Goal: Task Accomplishment & Management: Manage account settings

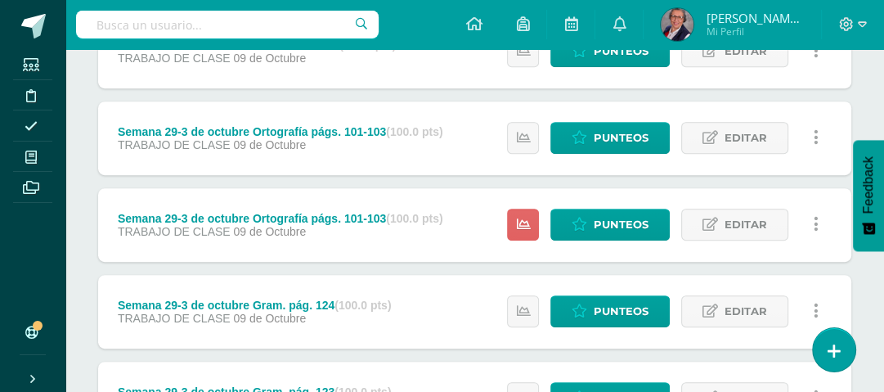
scroll to position [523, 0]
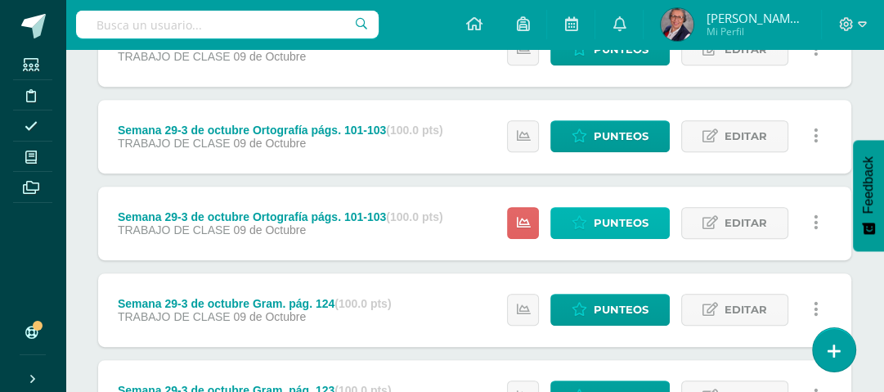
click at [636, 218] on span "Punteos" at bounding box center [621, 223] width 55 height 30
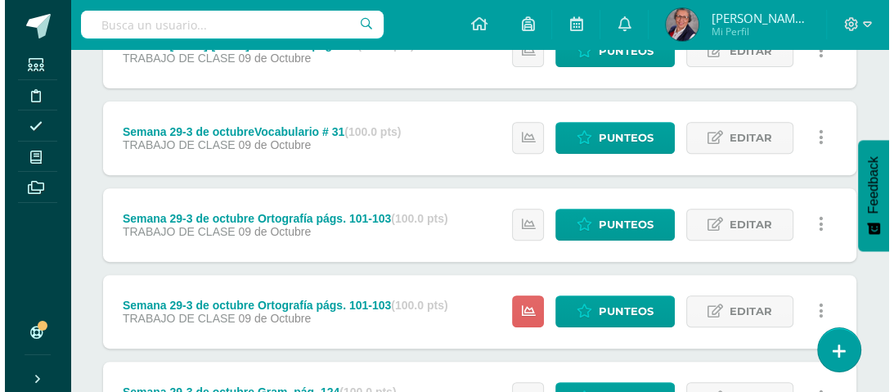
scroll to position [523, 0]
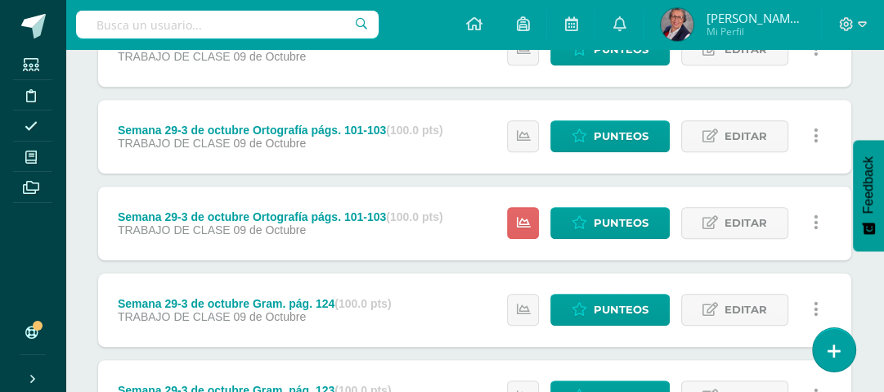
click at [815, 226] on icon at bounding box center [816, 222] width 5 height 18
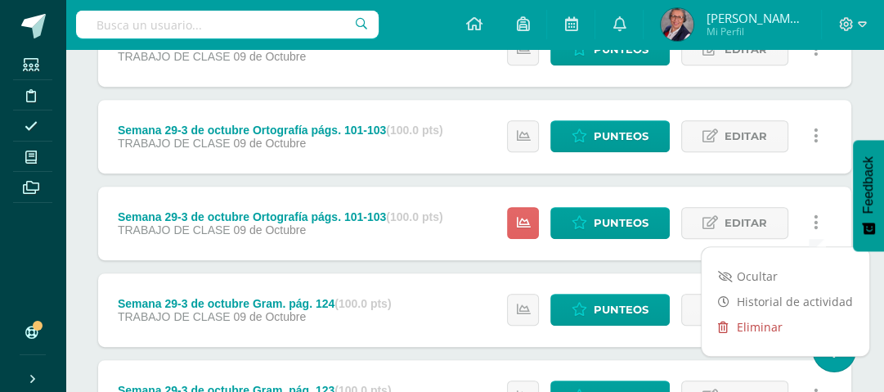
click at [761, 324] on link "Eliminar" at bounding box center [786, 326] width 168 height 25
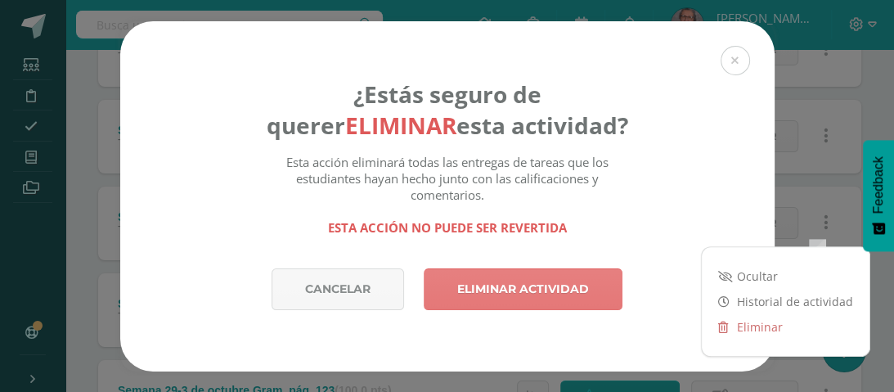
click at [570, 286] on link "Eliminar actividad" at bounding box center [523, 289] width 199 height 42
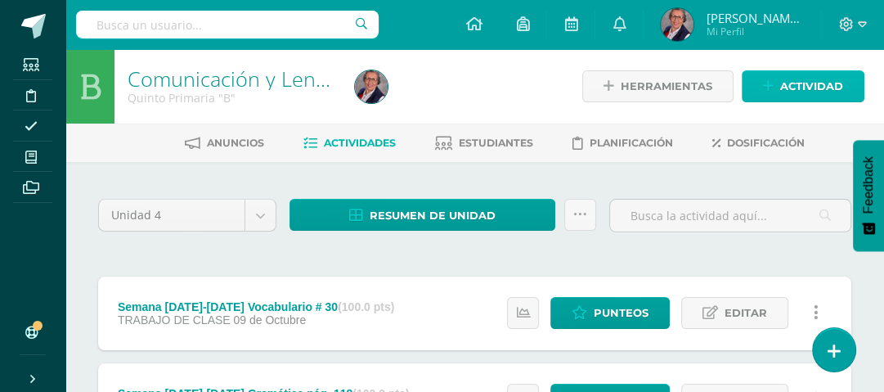
click at [792, 79] on span "Actividad" at bounding box center [811, 86] width 63 height 30
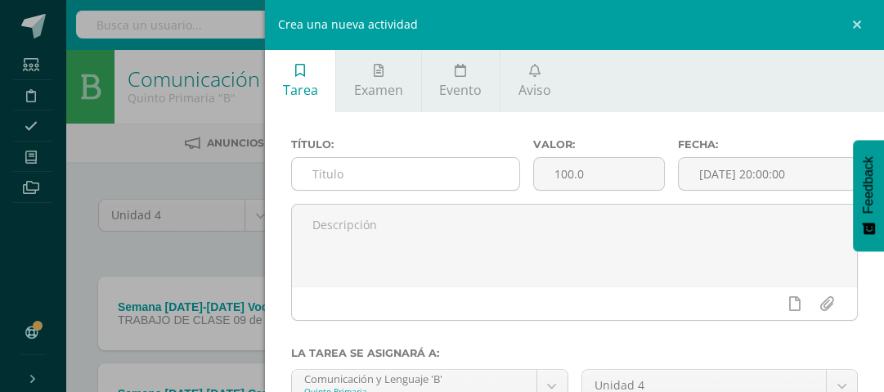
click at [484, 177] on input "text" at bounding box center [405, 174] width 227 height 32
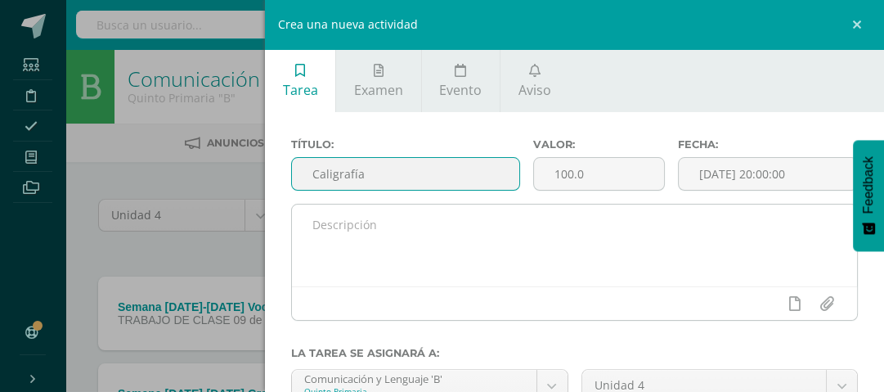
type input "Caligrafía"
click at [484, 216] on textarea at bounding box center [574, 245] width 565 height 82
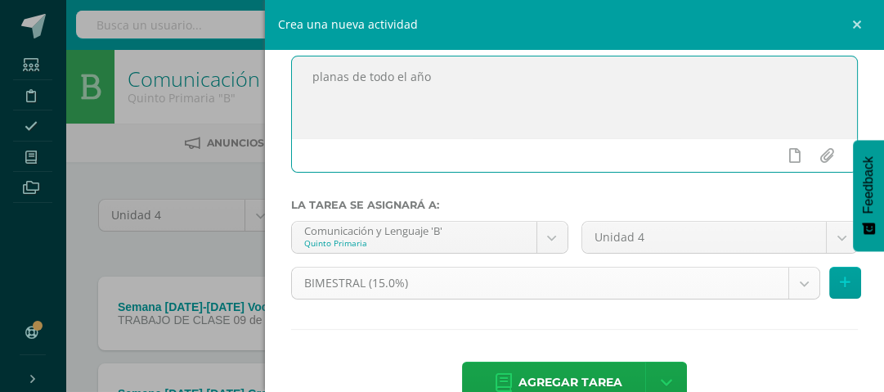
scroll to position [186, 0]
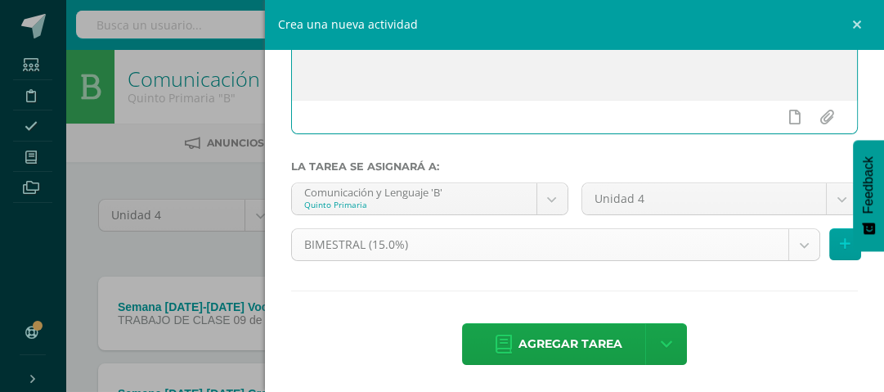
type textarea "planas de todo el año"
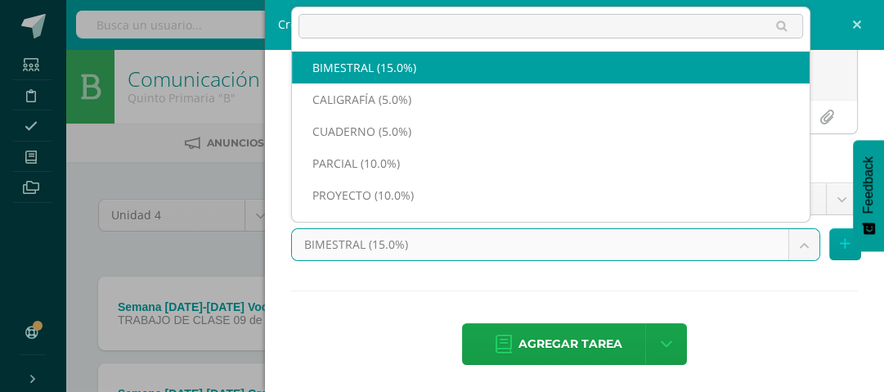
scroll to position [21, 0]
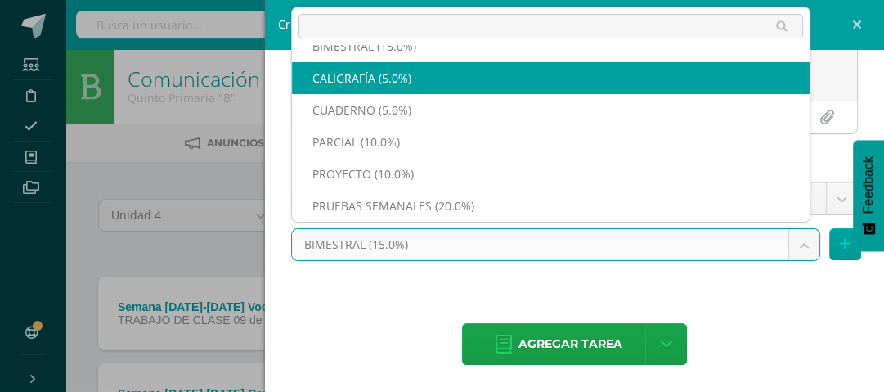
select select "233024"
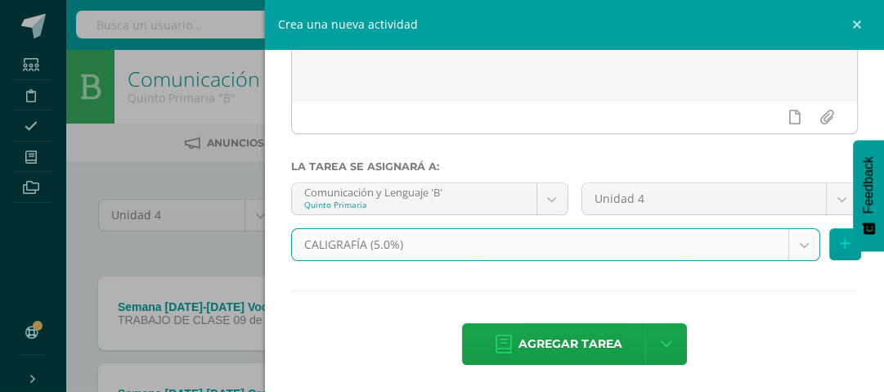
click at [576, 334] on span "Agregar tarea" at bounding box center [570, 344] width 104 height 40
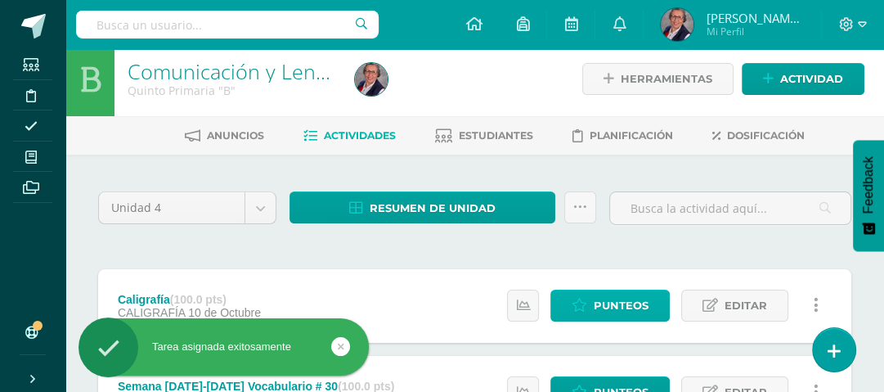
scroll to position [73, 0]
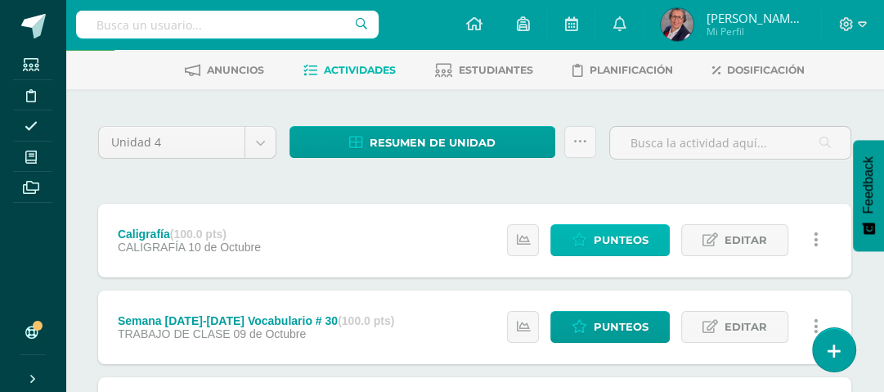
click at [613, 239] on span "Punteos" at bounding box center [621, 240] width 55 height 30
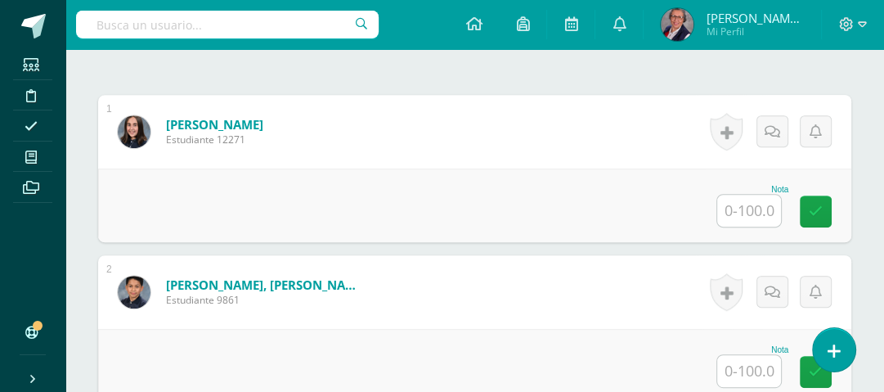
scroll to position [490, 0]
click at [749, 210] on input "text" at bounding box center [749, 210] width 64 height 32
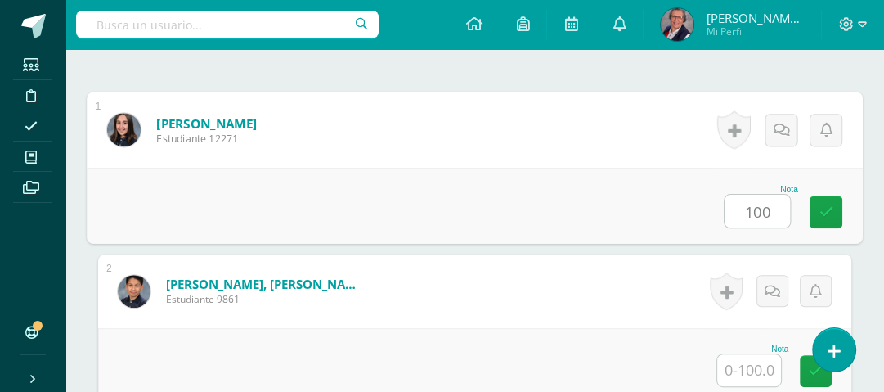
type input "100"
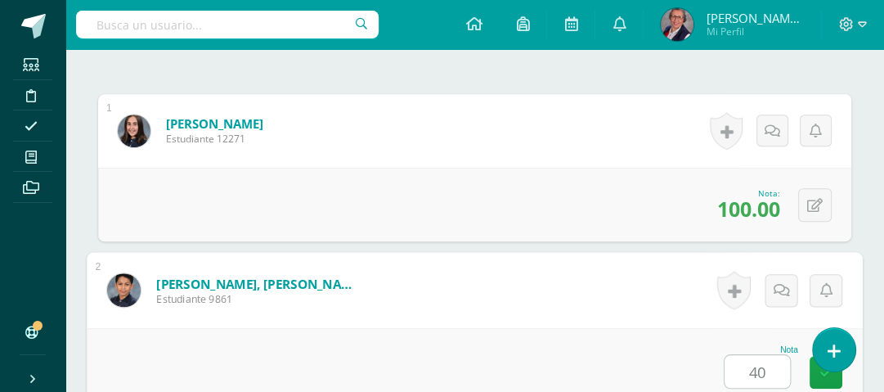
type input "40"
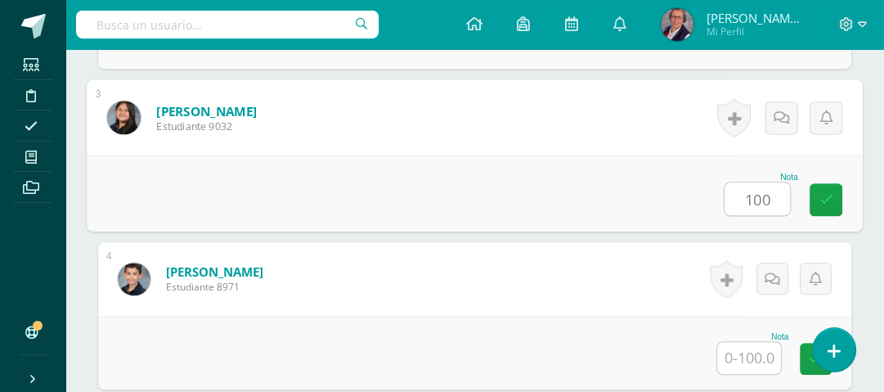
type input "100"
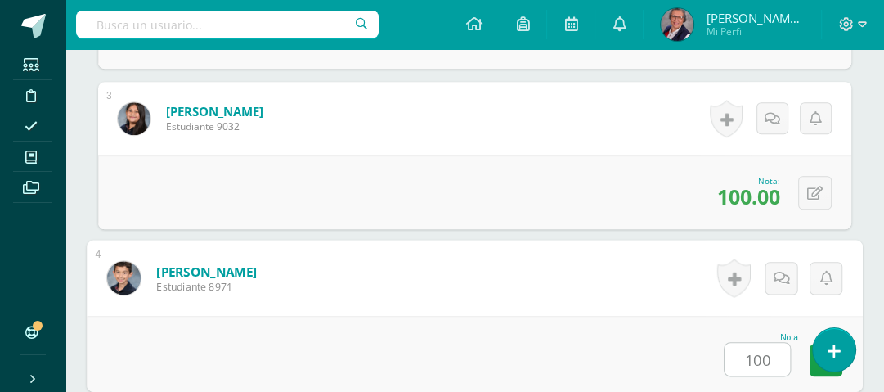
type input "100"
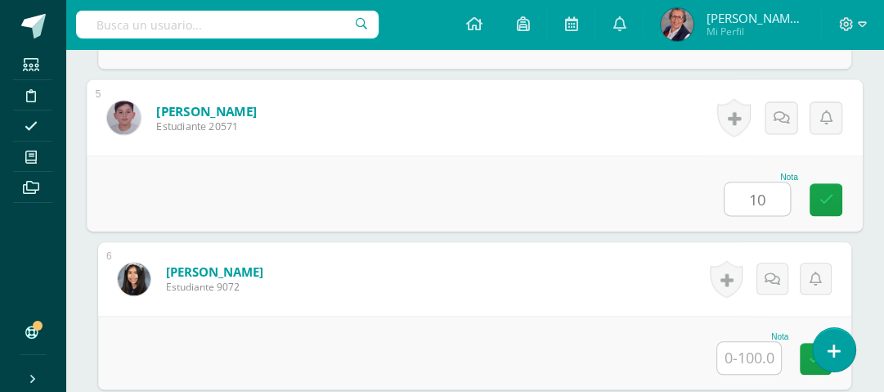
type input "10"
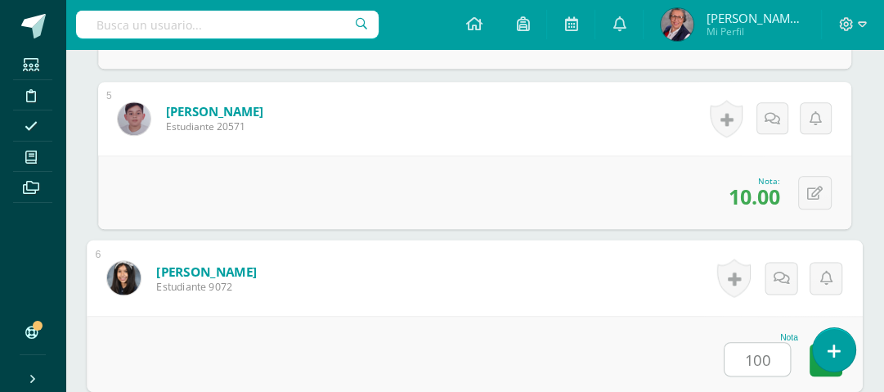
type input "100"
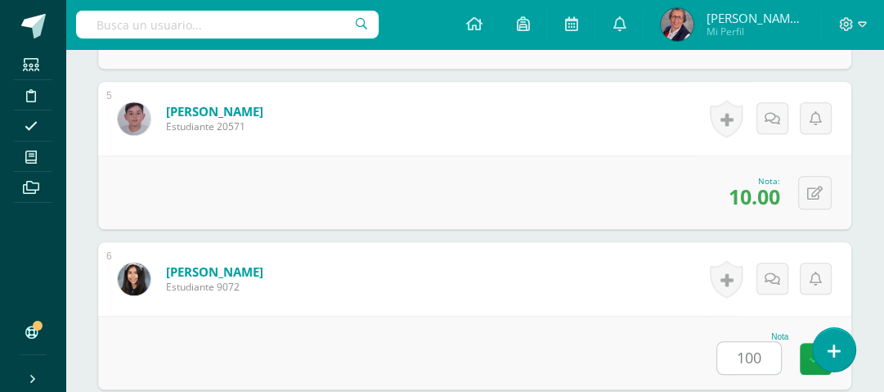
scroll to position [1464, 0]
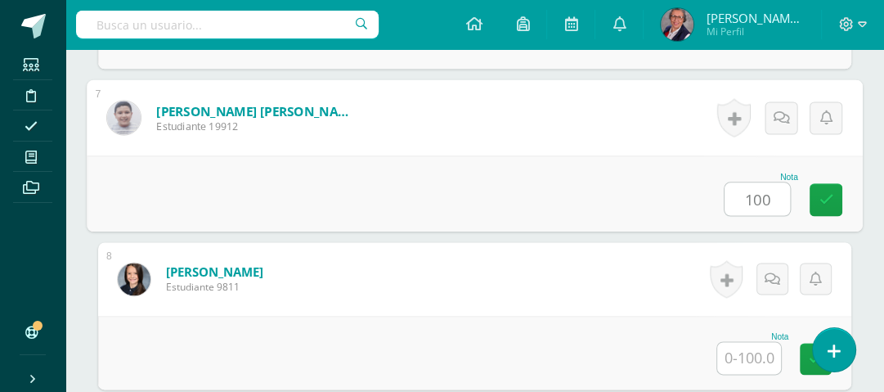
type input "100"
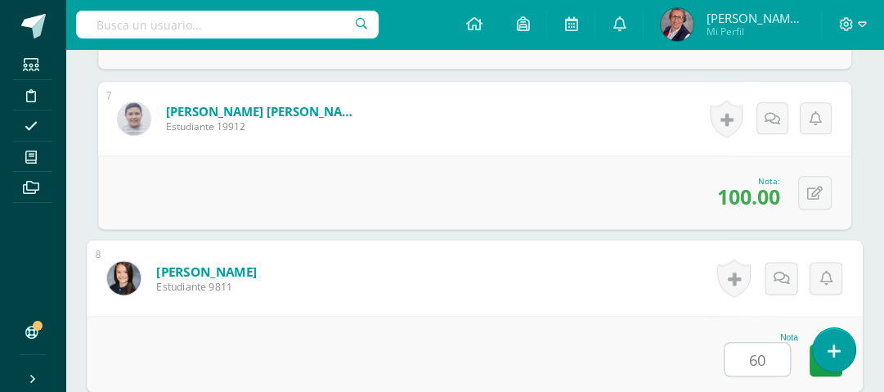
type input "60"
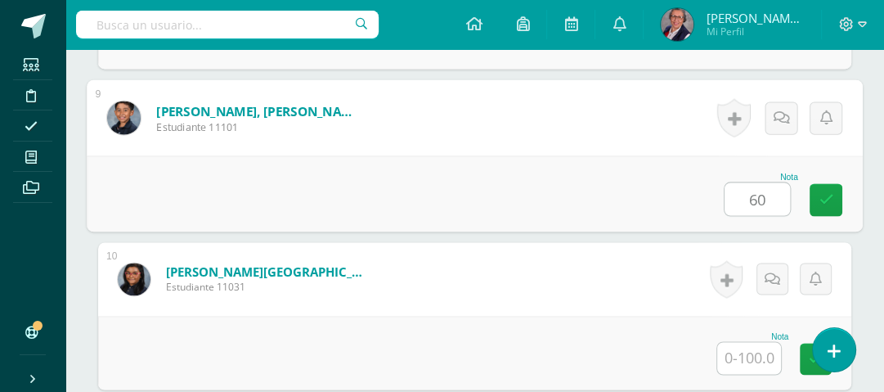
type input "60"
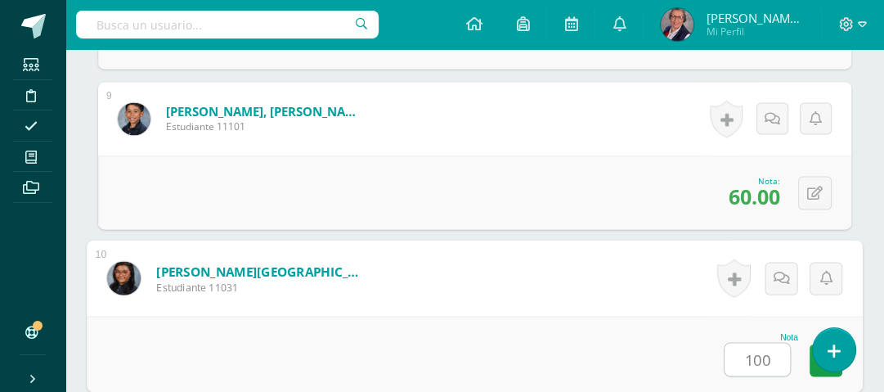
type input "100"
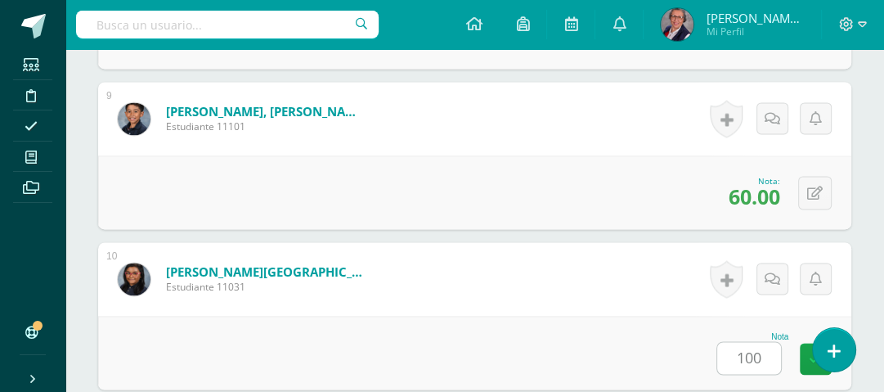
scroll to position [2105, 0]
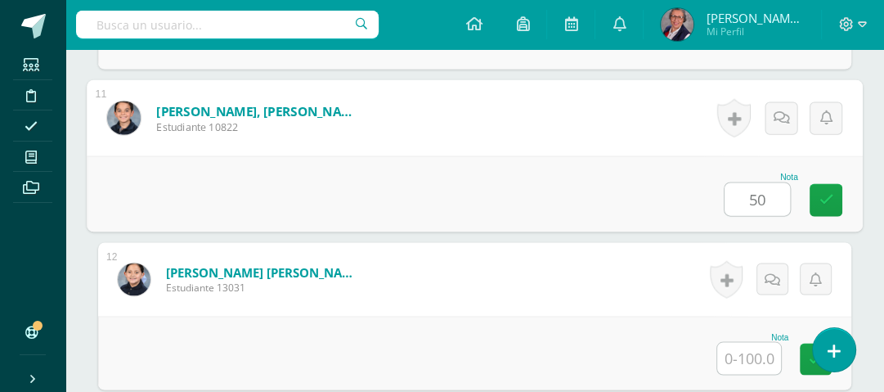
type input "50"
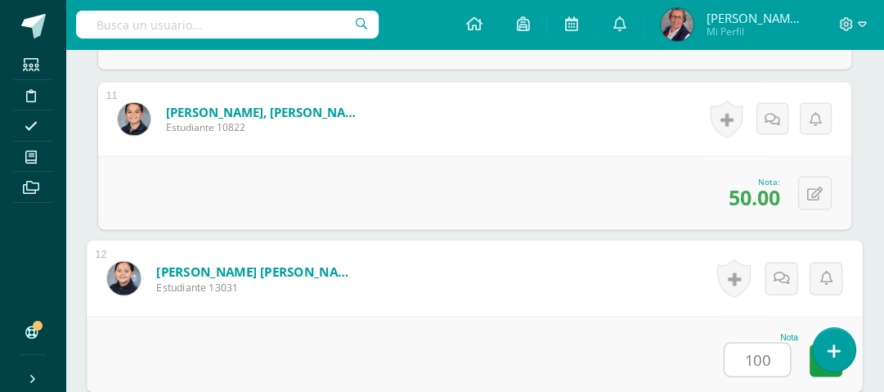
type input "100"
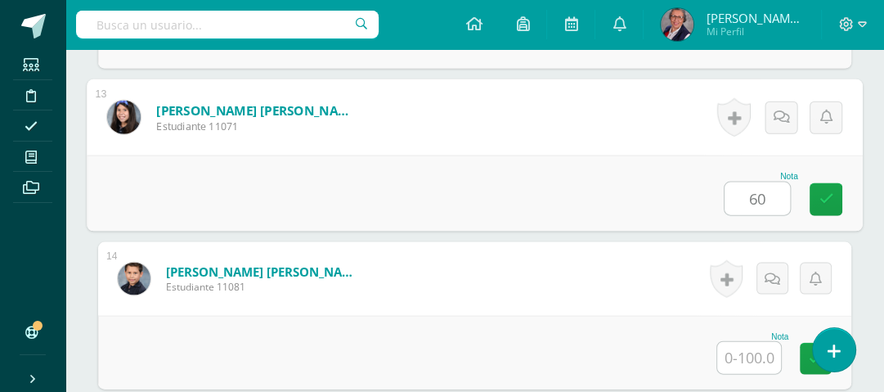
type input "60"
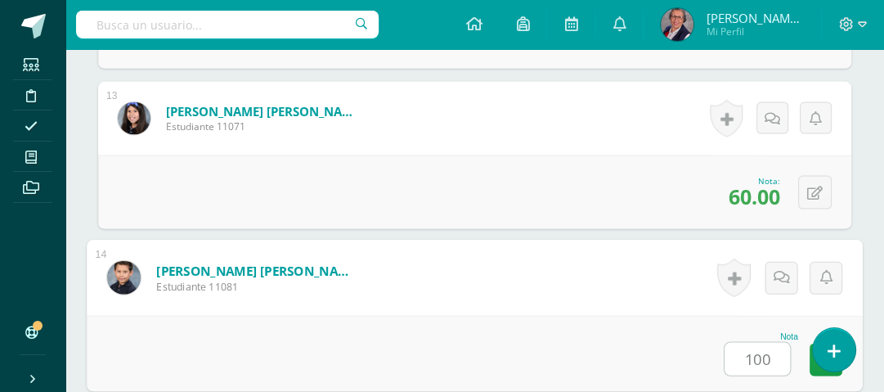
type input "100"
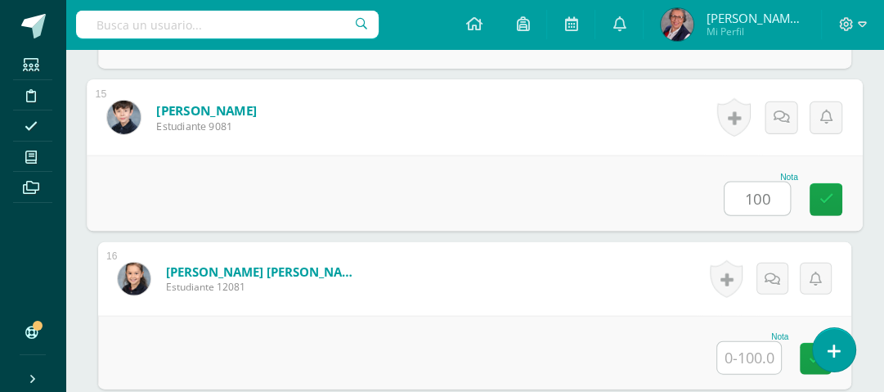
type input "100"
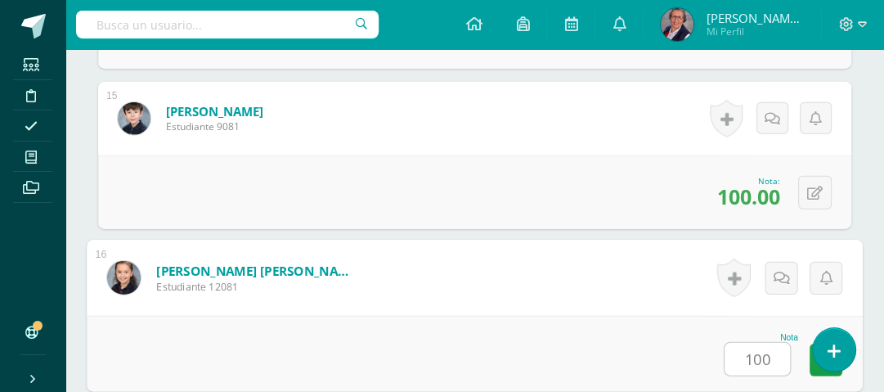
type input "100"
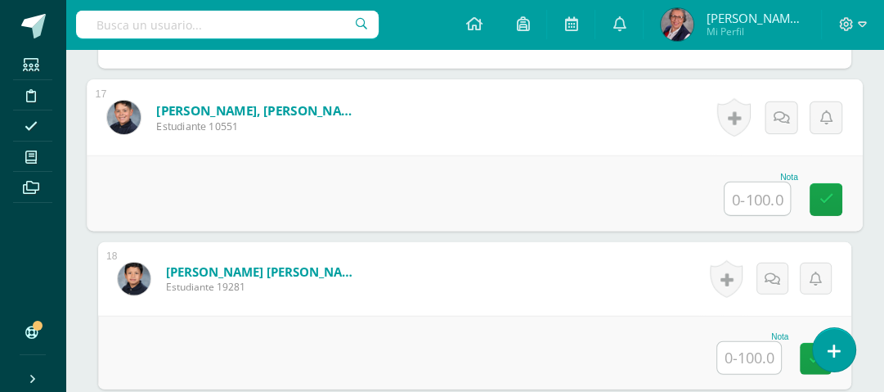
type input "2"
type input "50"
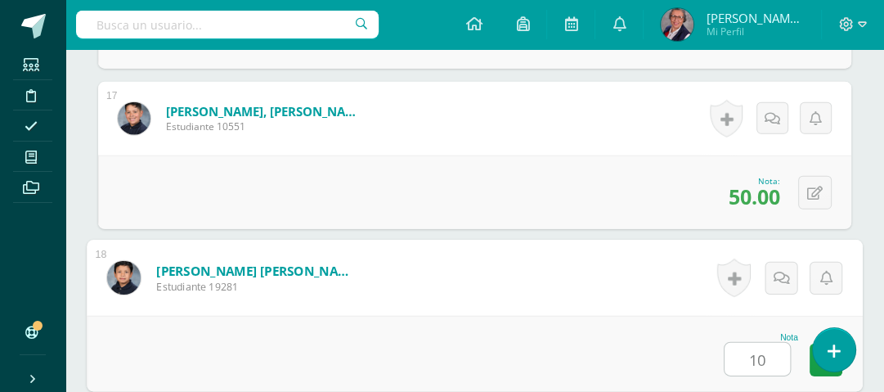
type input "100"
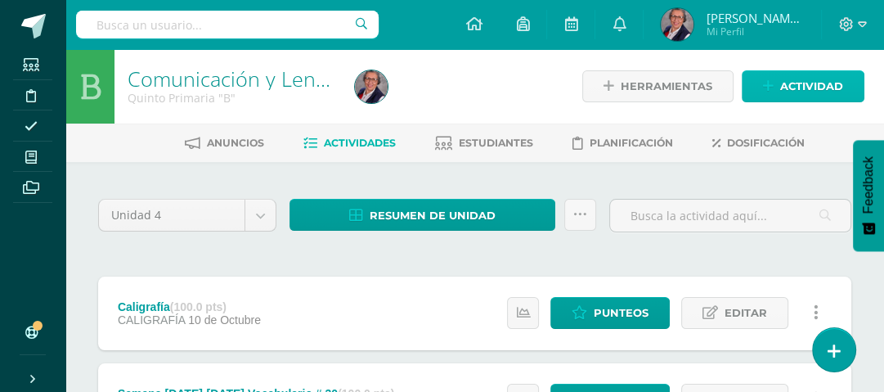
click at [792, 83] on span "Actividad" at bounding box center [811, 86] width 63 height 30
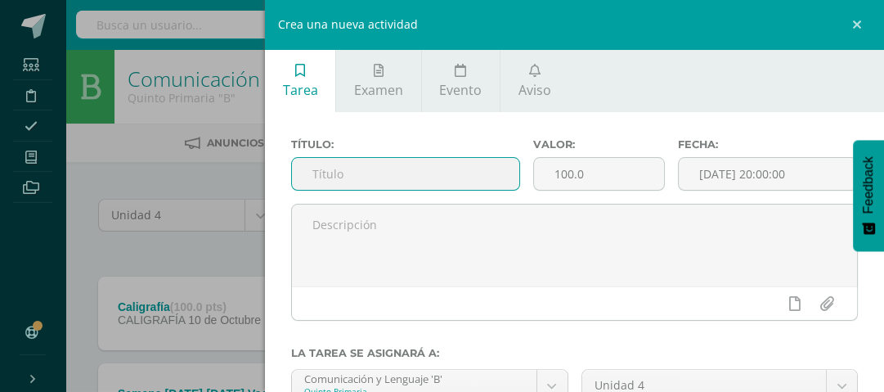
click at [431, 170] on input "text" at bounding box center [405, 174] width 227 height 32
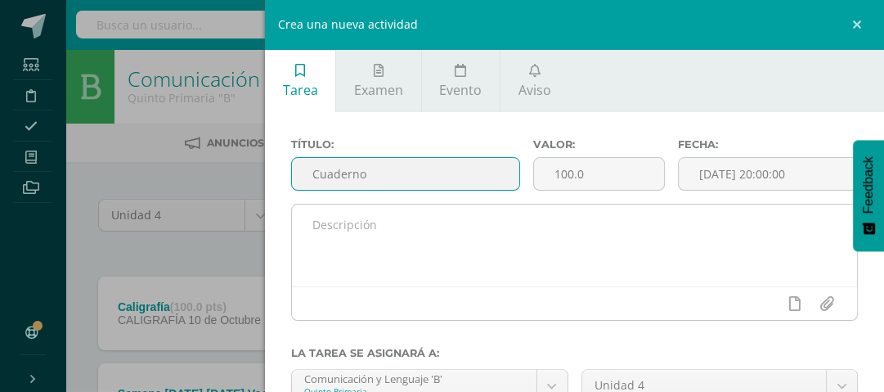
type input "Cuaderno"
click at [383, 230] on textarea at bounding box center [574, 245] width 565 height 82
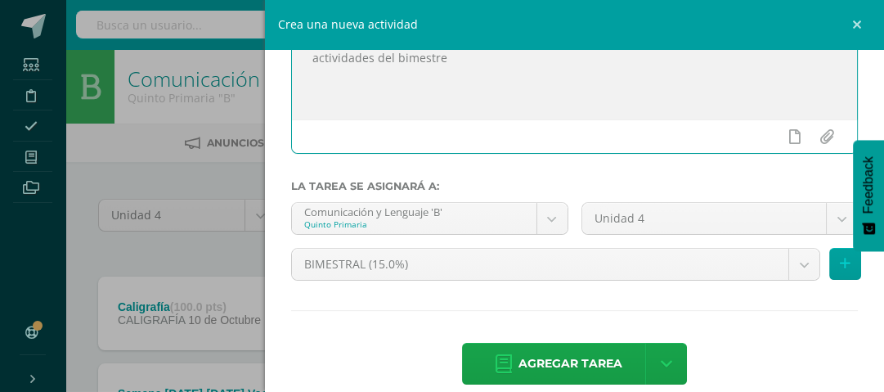
scroll to position [186, 0]
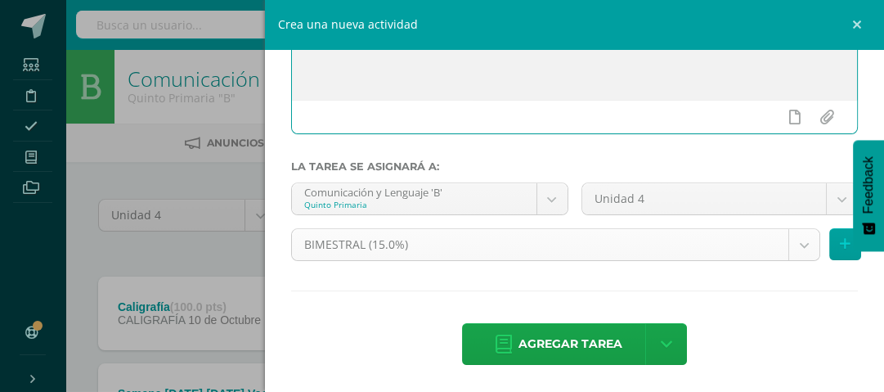
type textarea "actividades del bimestre"
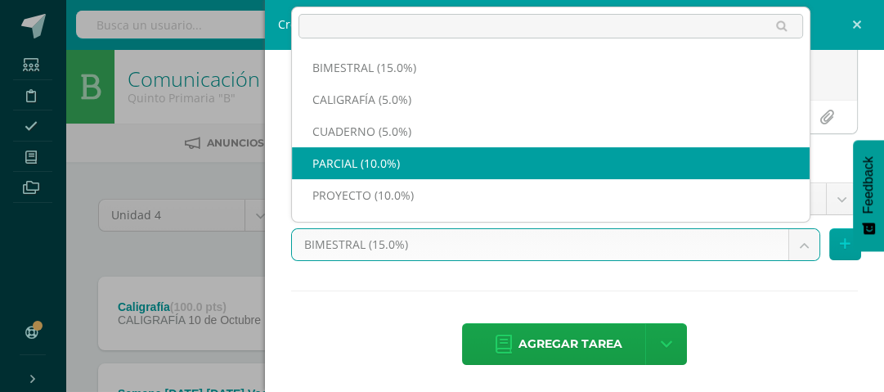
scroll to position [21, 0]
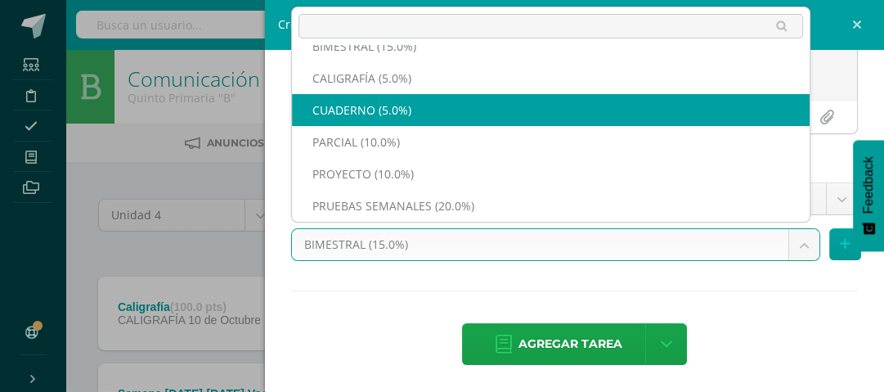
select select "233025"
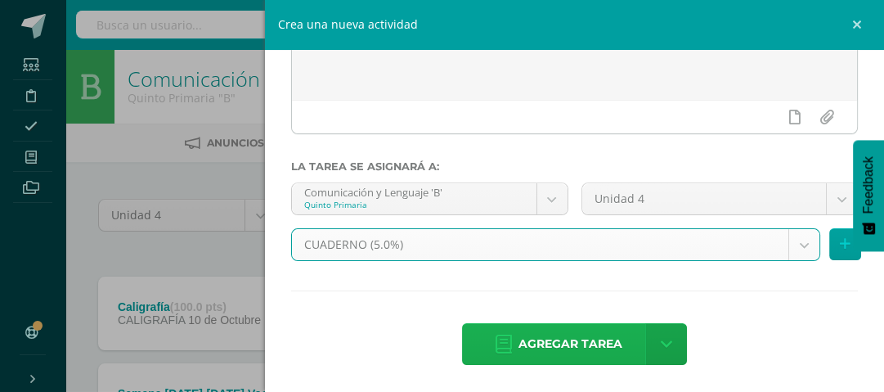
click at [562, 337] on span "Agregar tarea" at bounding box center [570, 344] width 104 height 40
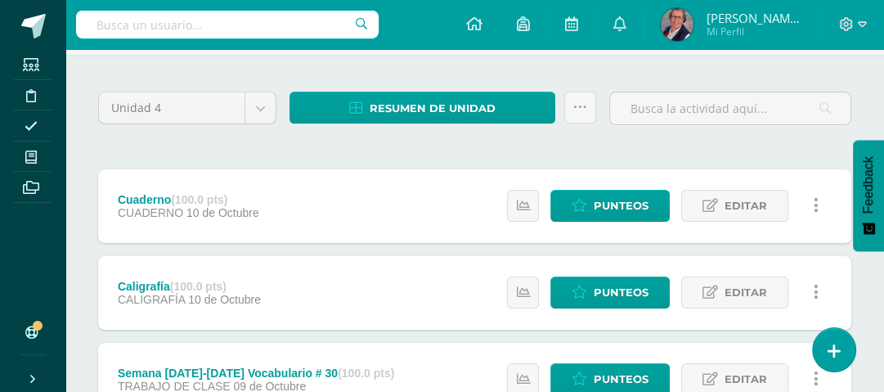
scroll to position [131, 0]
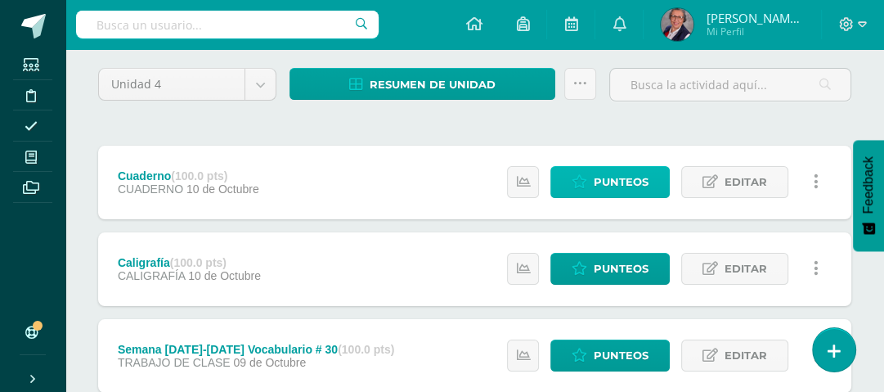
click at [618, 183] on span "Punteos" at bounding box center [621, 182] width 55 height 30
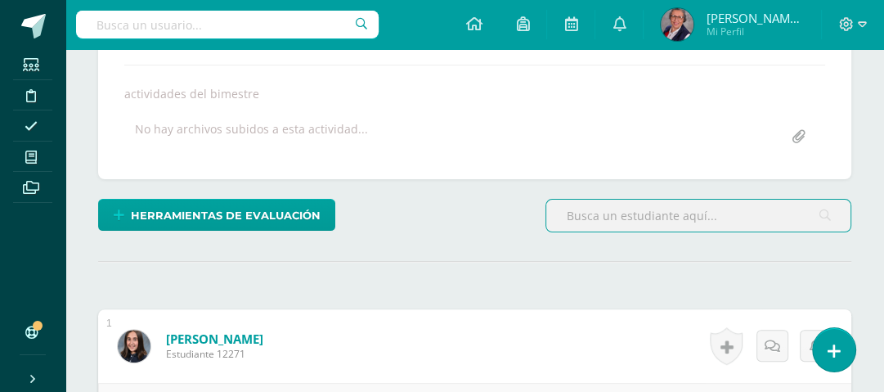
scroll to position [458, 0]
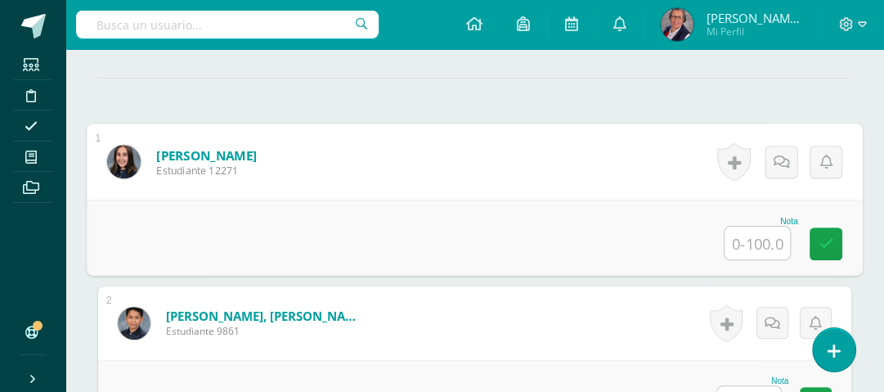
click at [750, 238] on input "text" at bounding box center [757, 243] width 65 height 33
type input "98"
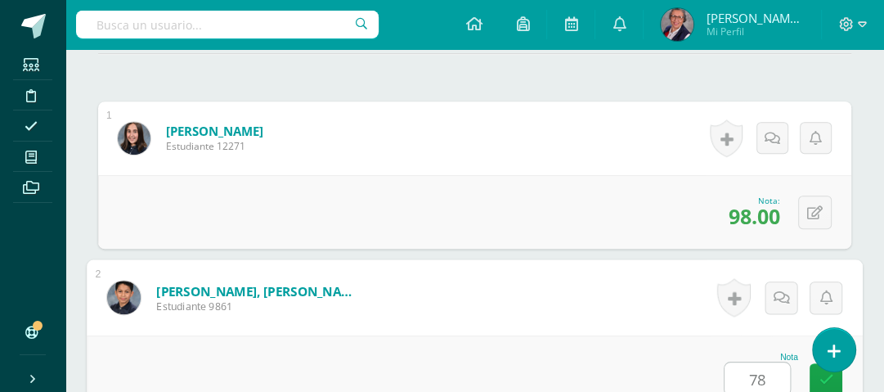
type input "78"
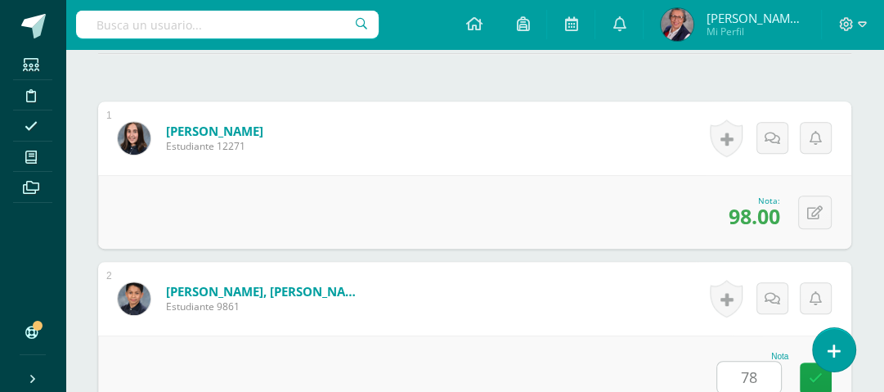
scroll to position [823, 0]
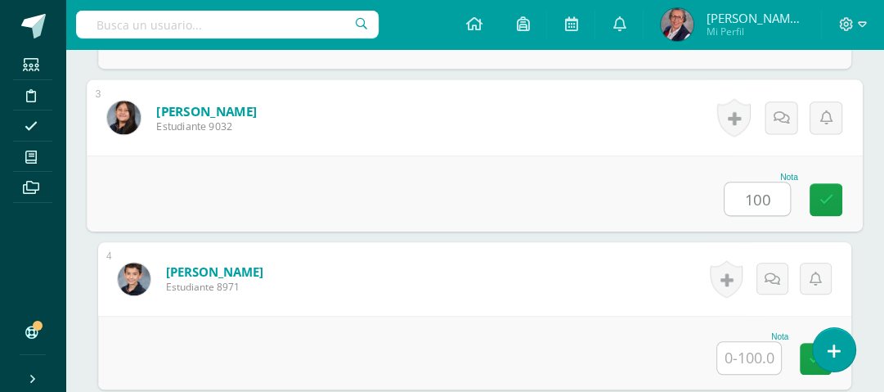
type input "100"
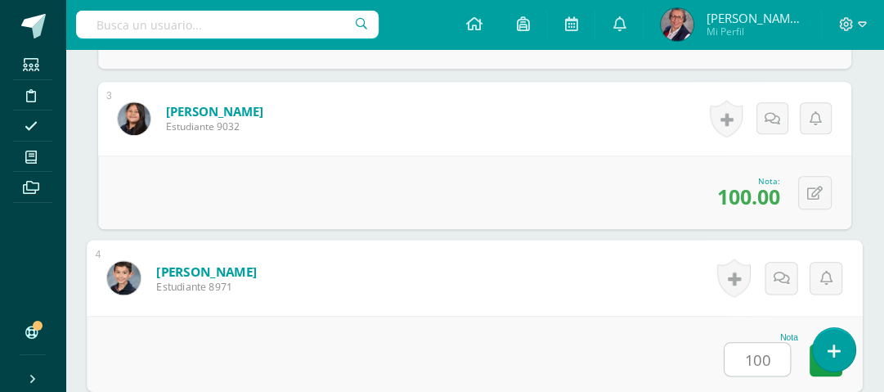
type input "100"
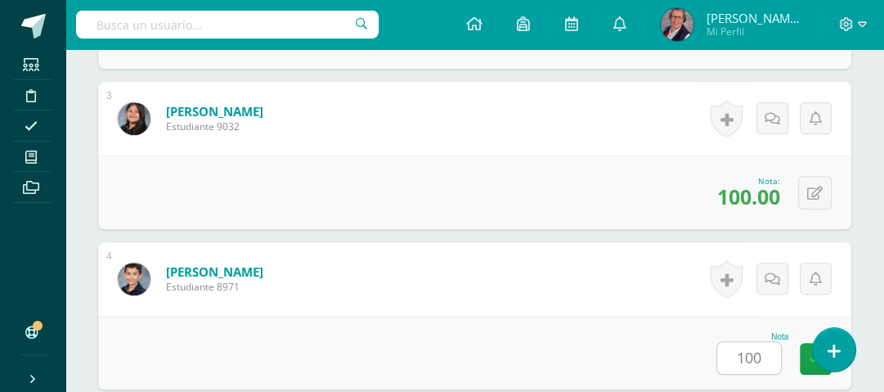
scroll to position [1143, 0]
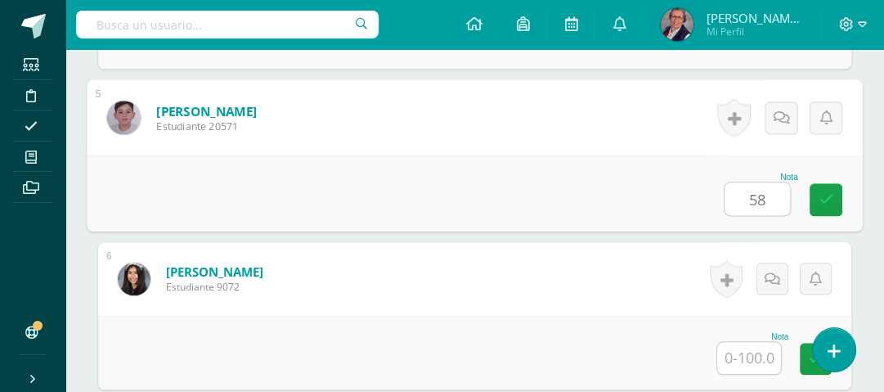
type input "58"
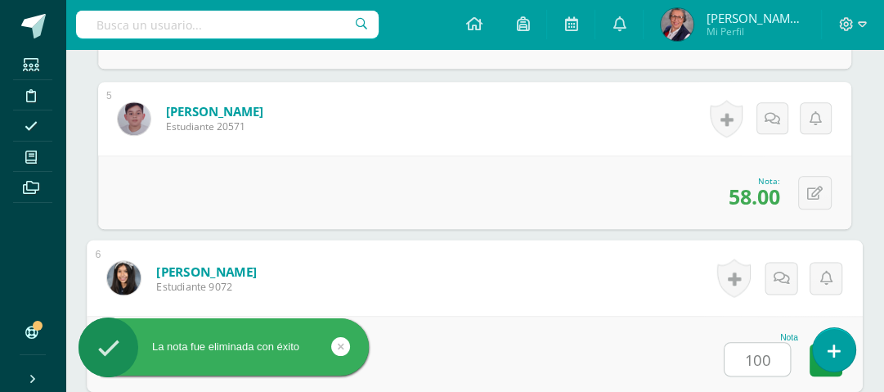
type input "100"
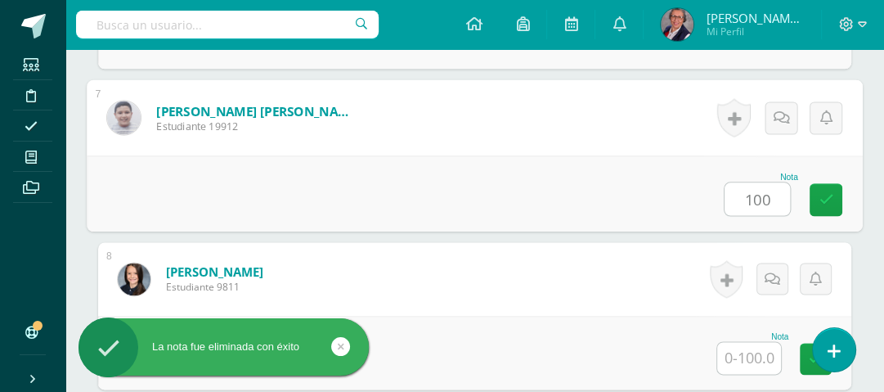
type input "100"
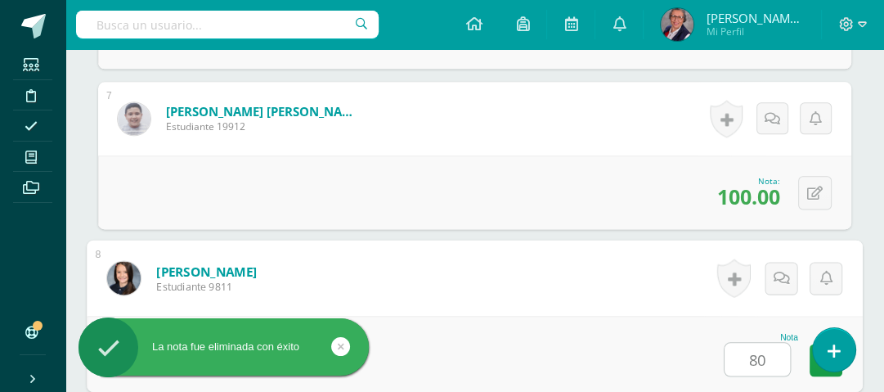
type input "80"
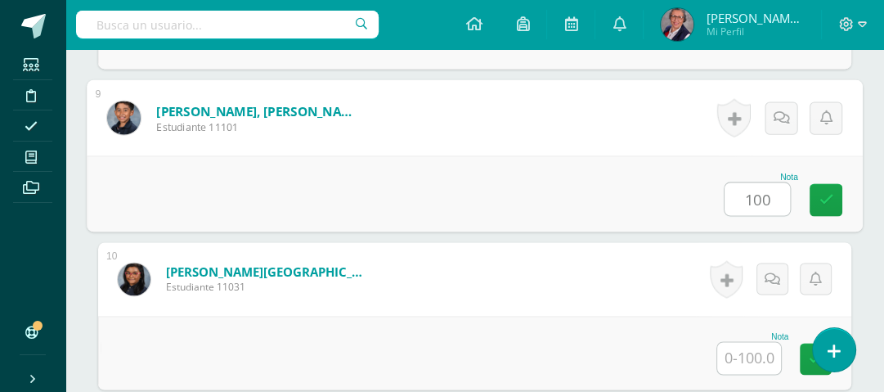
type input "100"
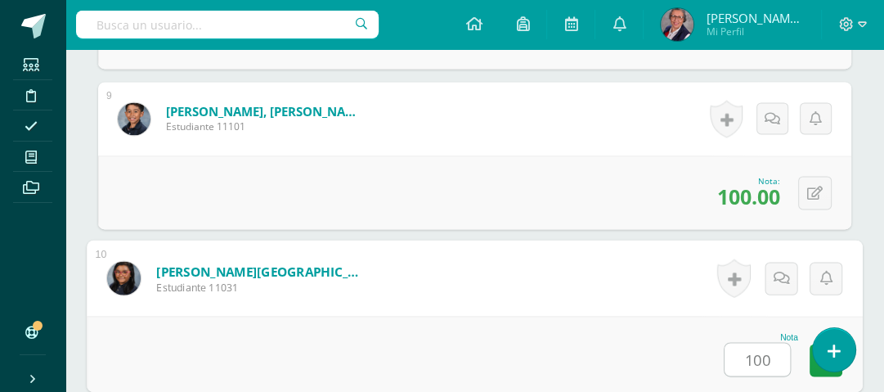
type input "100"
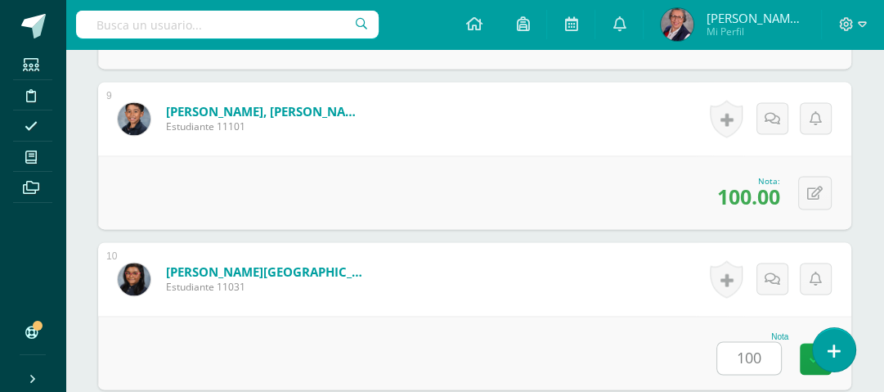
scroll to position [2105, 0]
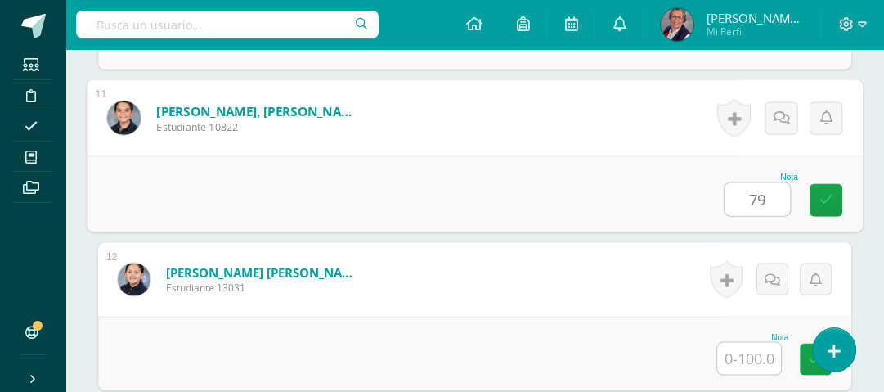
type input "79"
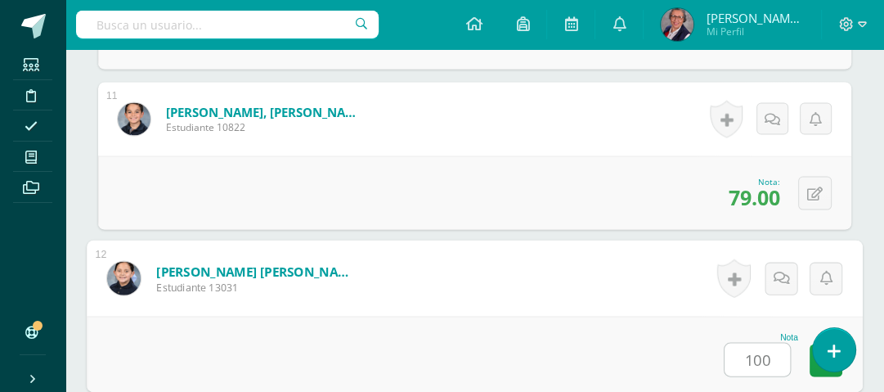
type input "100"
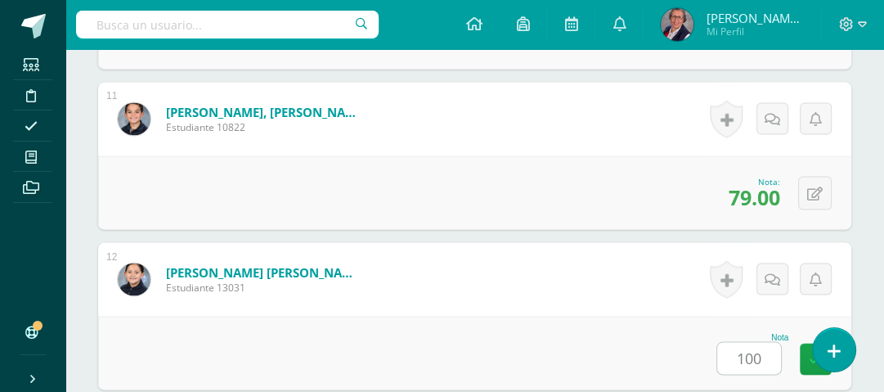
scroll to position [2426, 0]
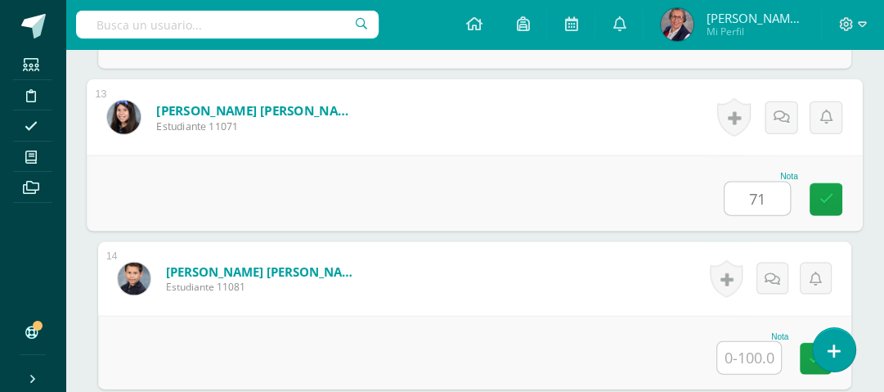
type input "71"
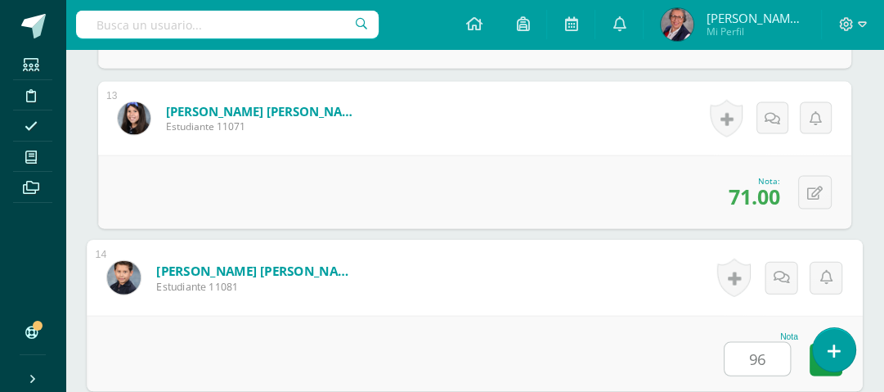
type input "96"
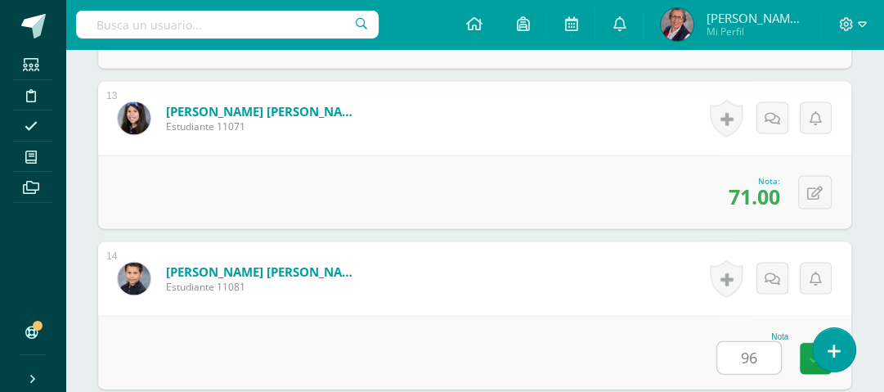
scroll to position [2746, 0]
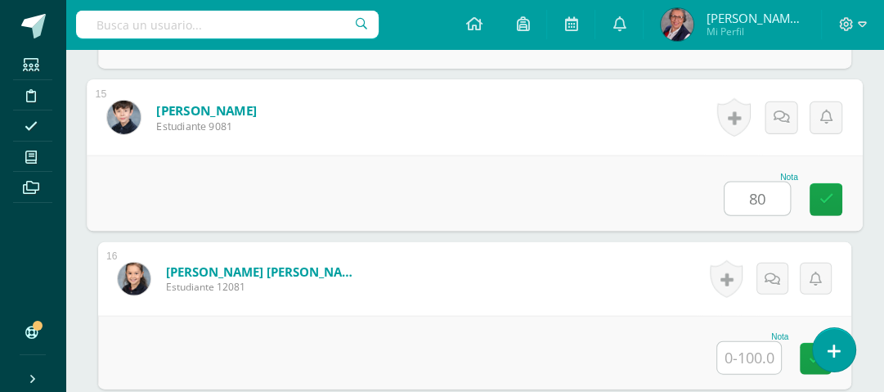
type input "80"
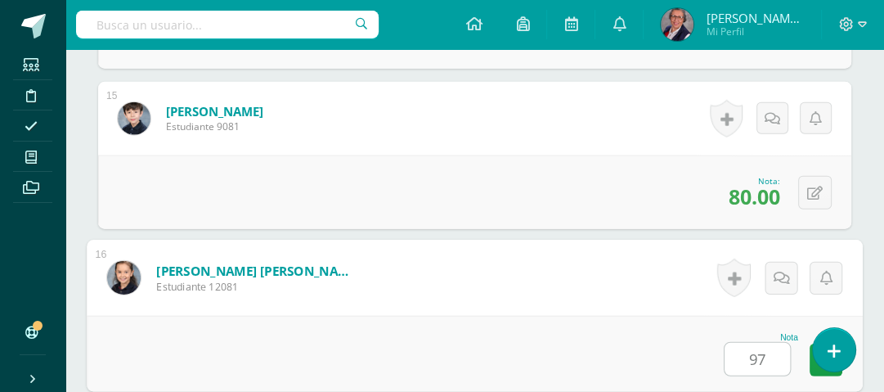
type input "97"
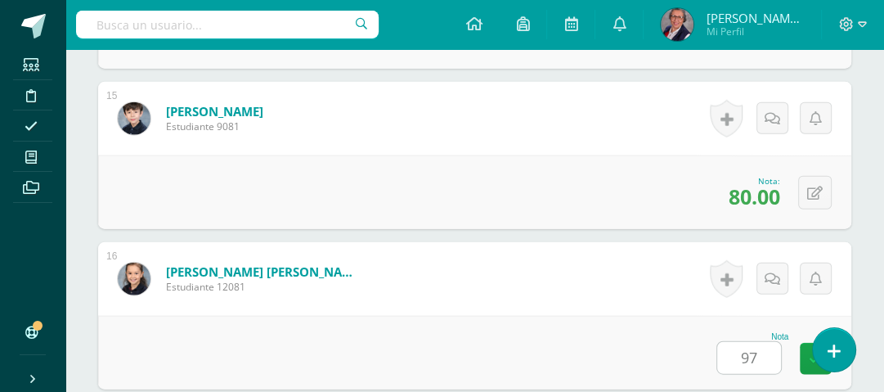
scroll to position [3067, 0]
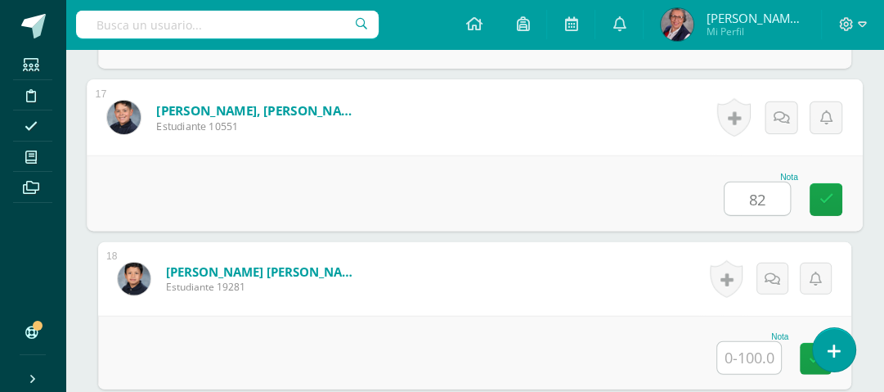
type input "82"
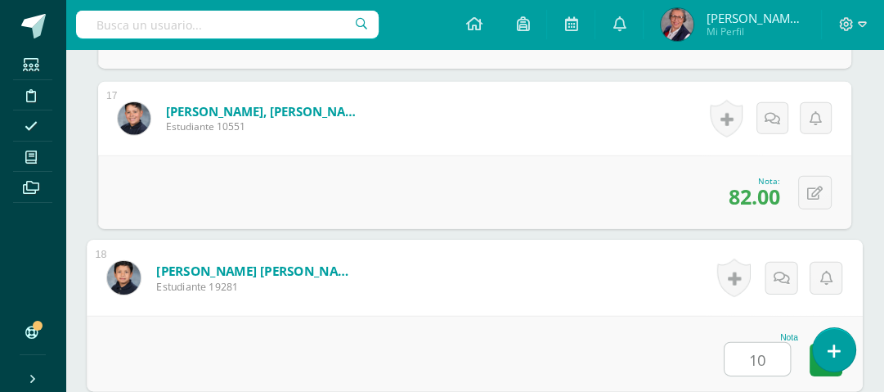
type input "100"
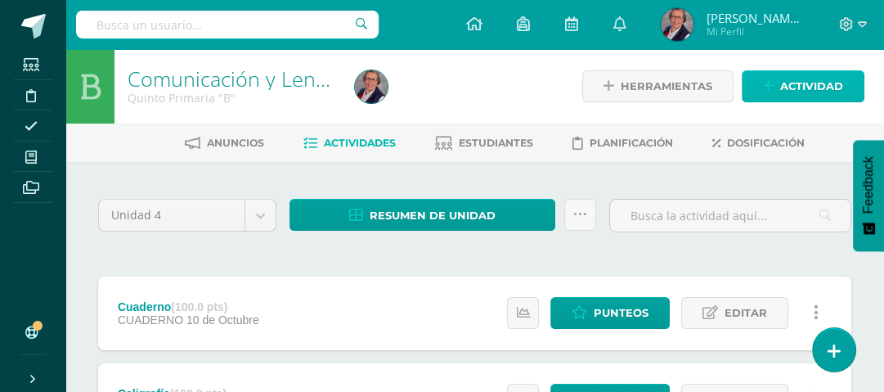
click at [805, 79] on span "Actividad" at bounding box center [811, 86] width 63 height 30
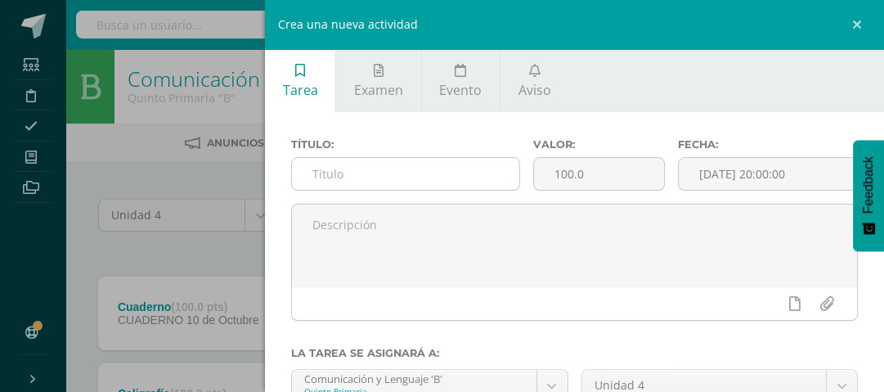
click at [375, 171] on input "text" at bounding box center [405, 174] width 227 height 32
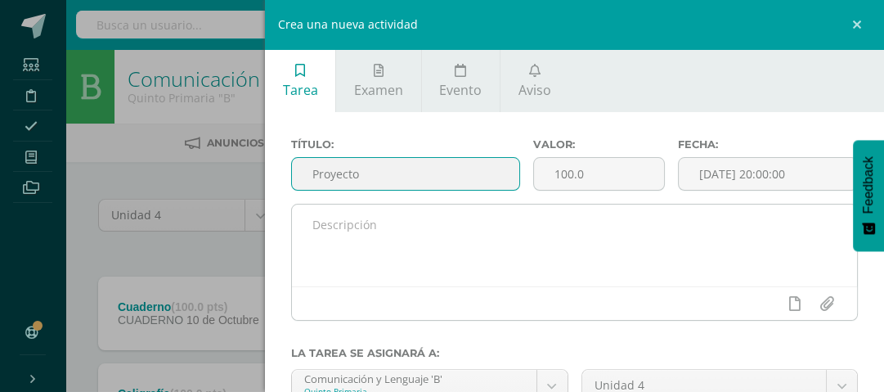
type input "Proyecto"
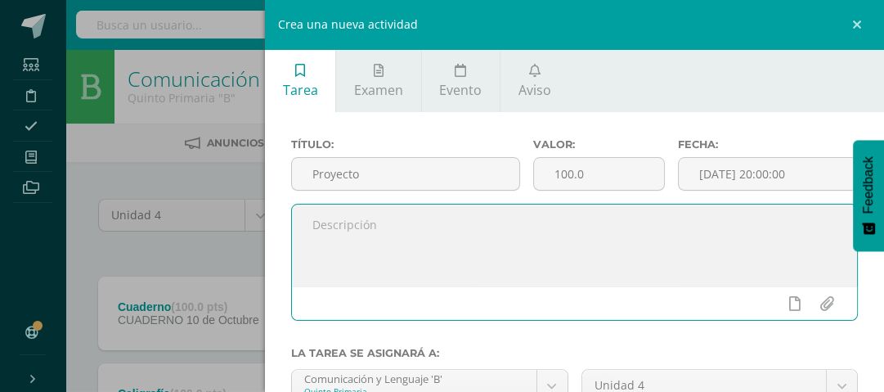
click at [361, 222] on textarea at bounding box center [574, 245] width 565 height 82
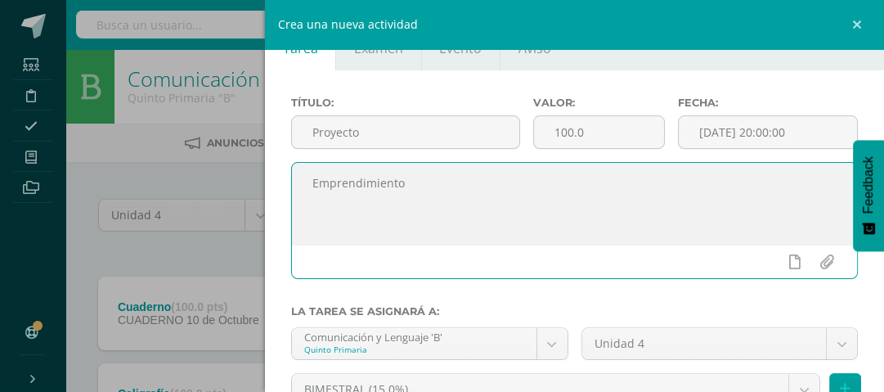
scroll to position [131, 0]
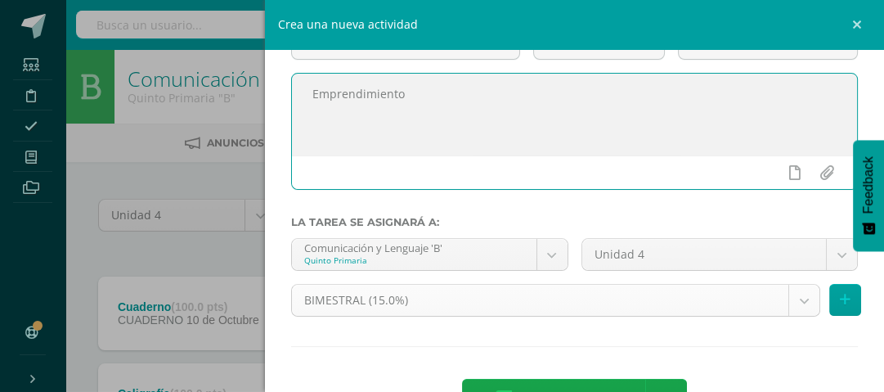
type textarea "Emprendimiento"
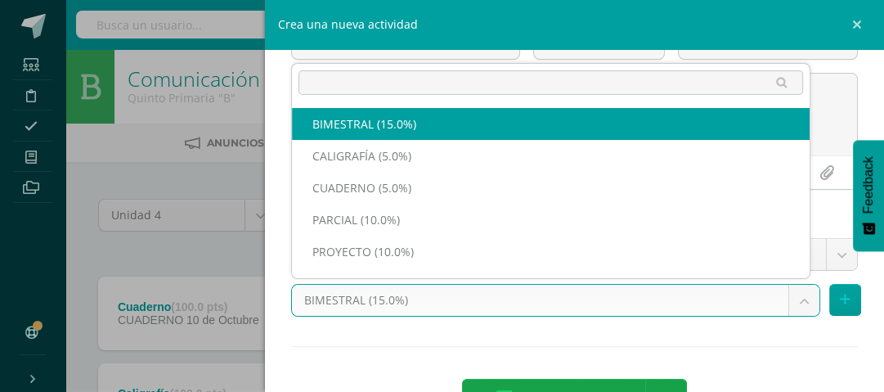
scroll to position [21, 0]
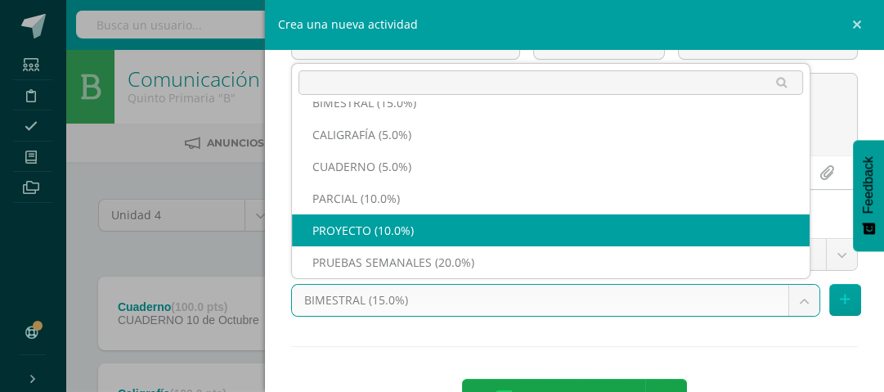
select select "233023"
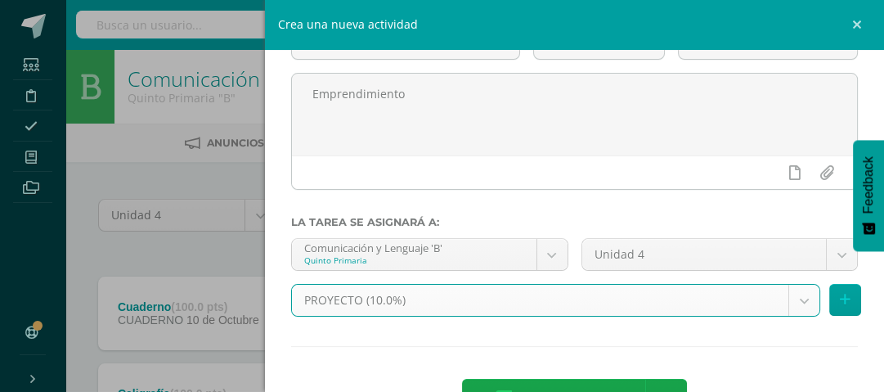
scroll to position [186, 0]
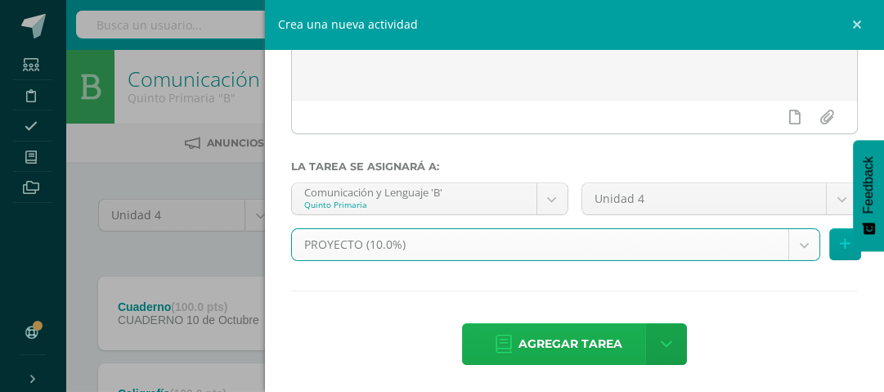
click at [572, 335] on span "Agregar tarea" at bounding box center [570, 344] width 104 height 40
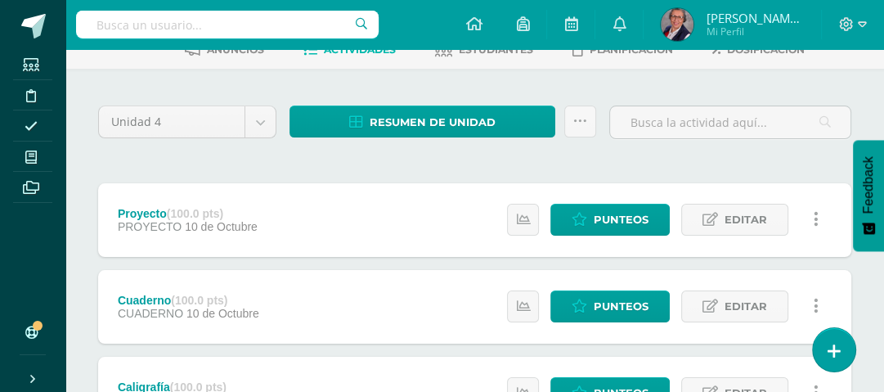
scroll to position [131, 0]
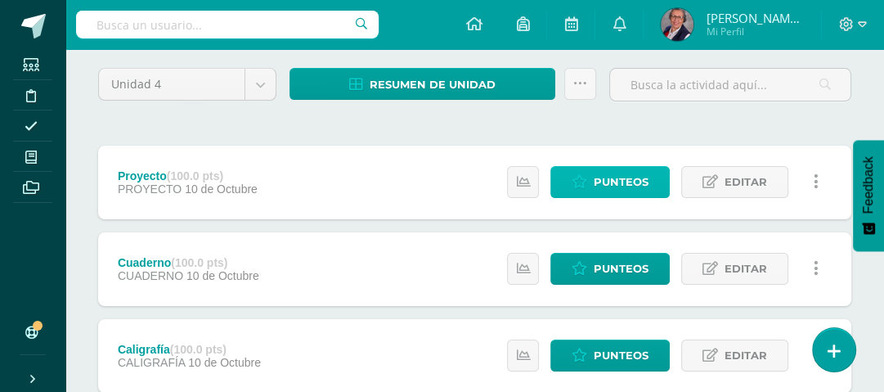
click at [628, 180] on span "Punteos" at bounding box center [621, 182] width 55 height 30
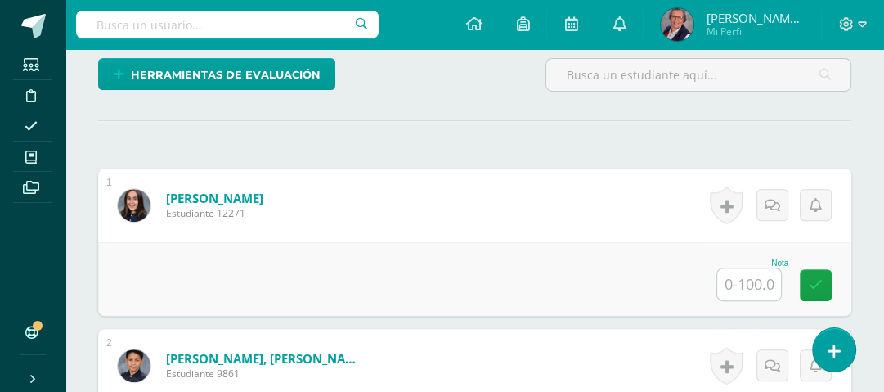
scroll to position [489, 0]
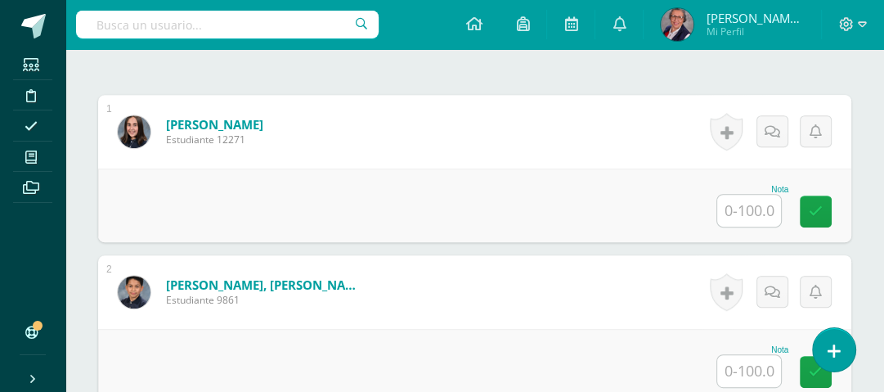
click at [766, 211] on input "text" at bounding box center [749, 211] width 64 height 32
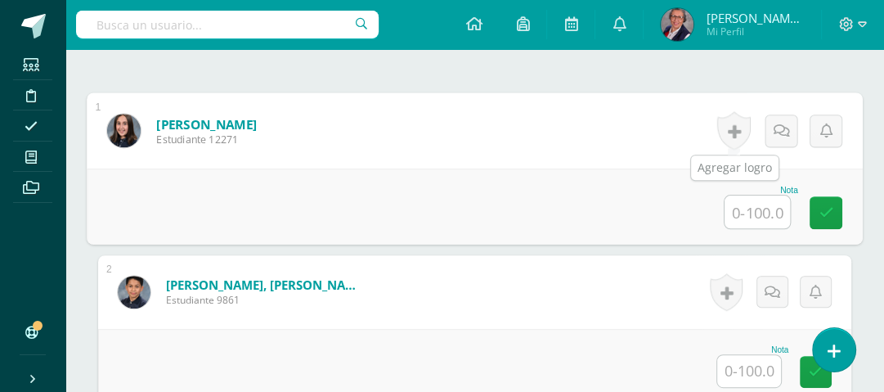
scroll to position [490, 0]
type input "100"
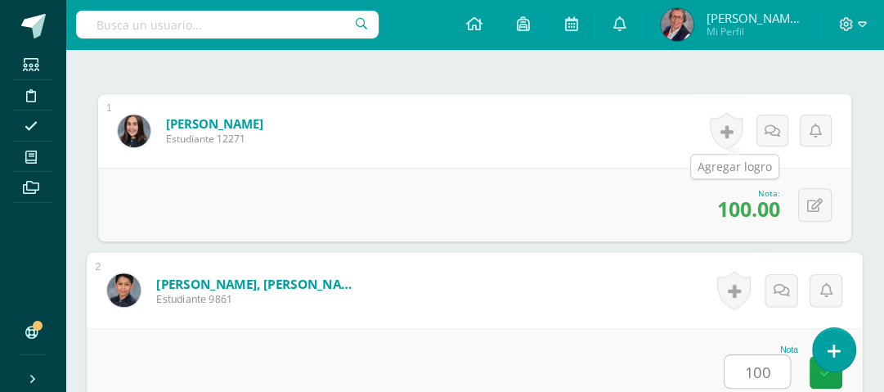
type input "100"
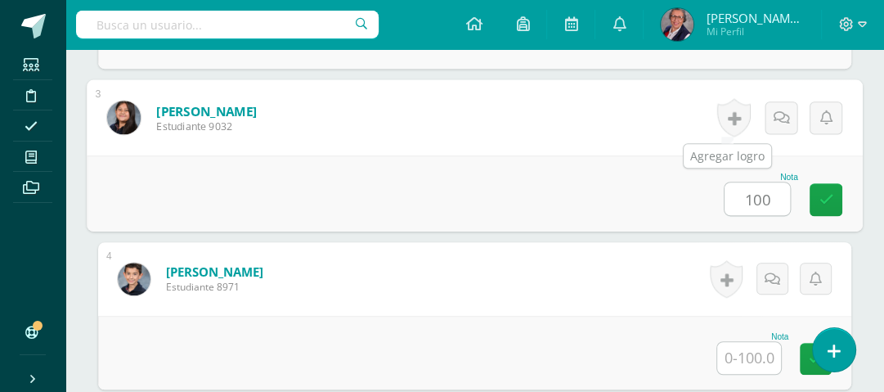
type input "100"
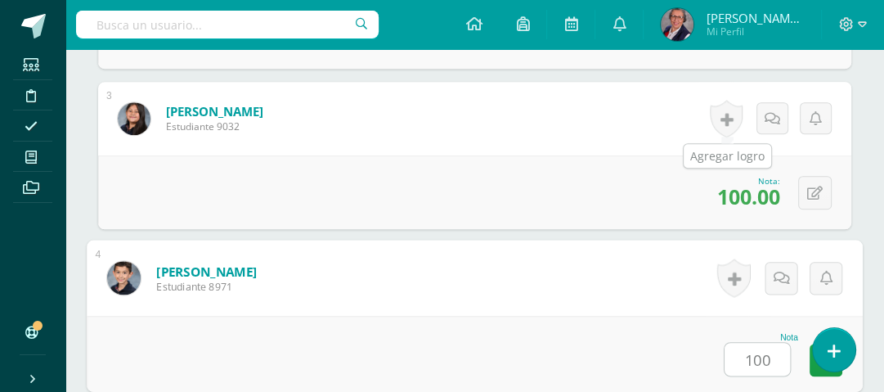
type input "100"
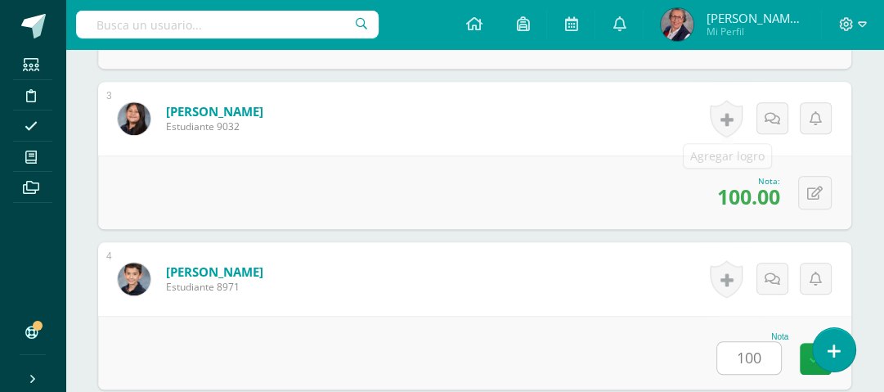
scroll to position [1143, 0]
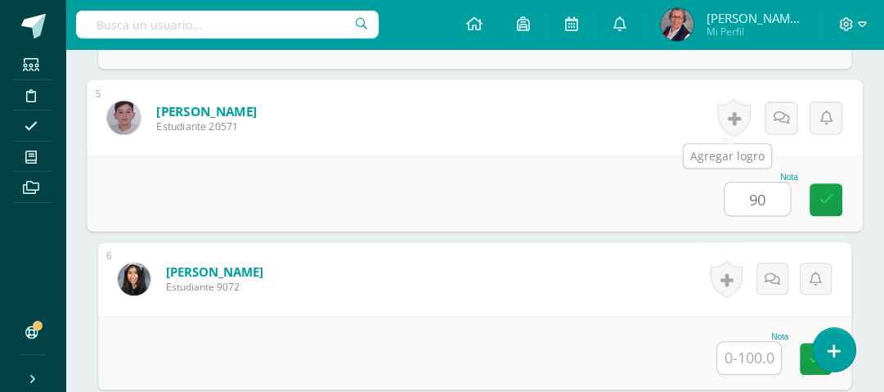
type input "90"
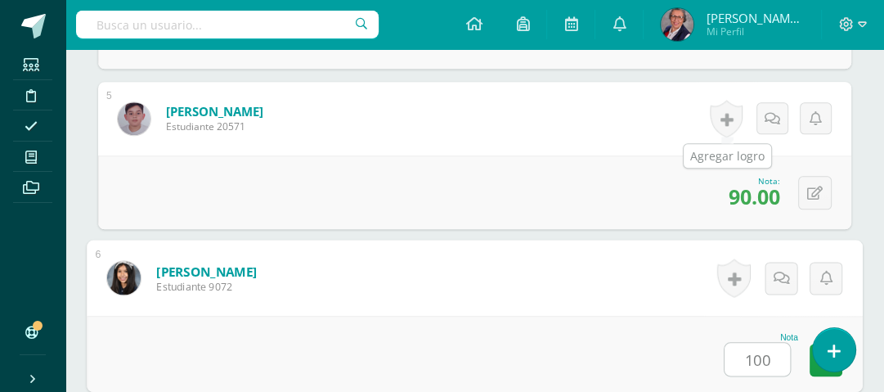
type input "100"
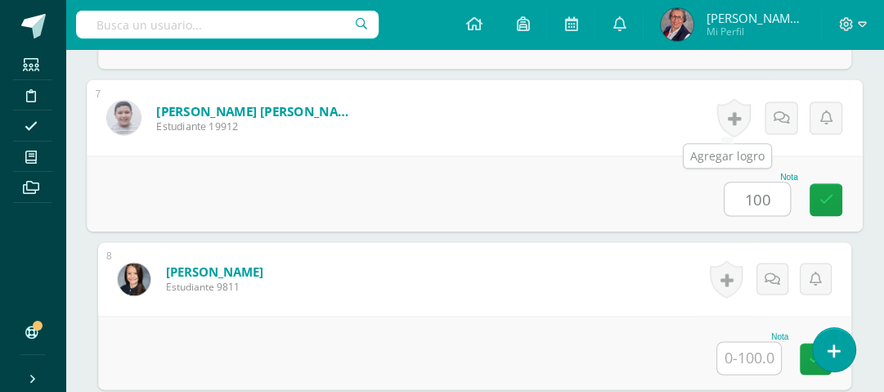
type input "100"
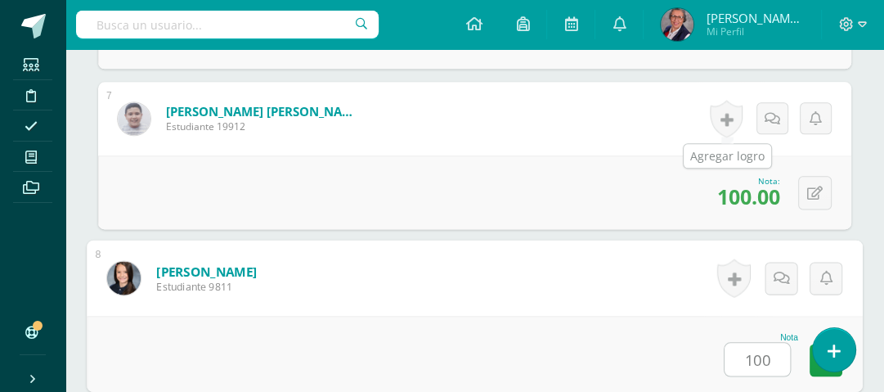
type input "100"
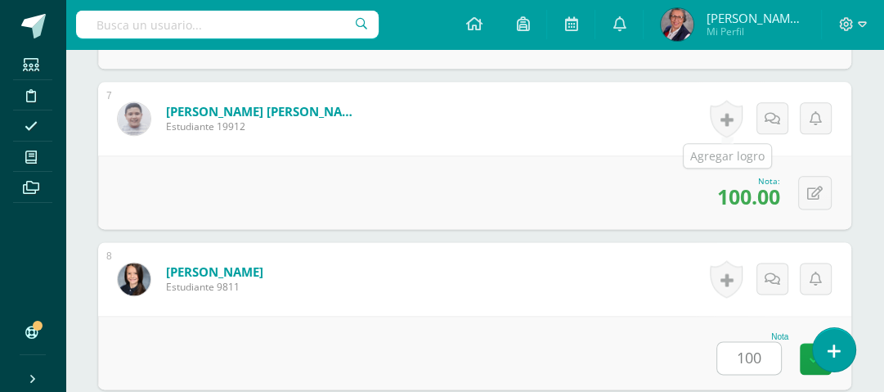
scroll to position [1784, 0]
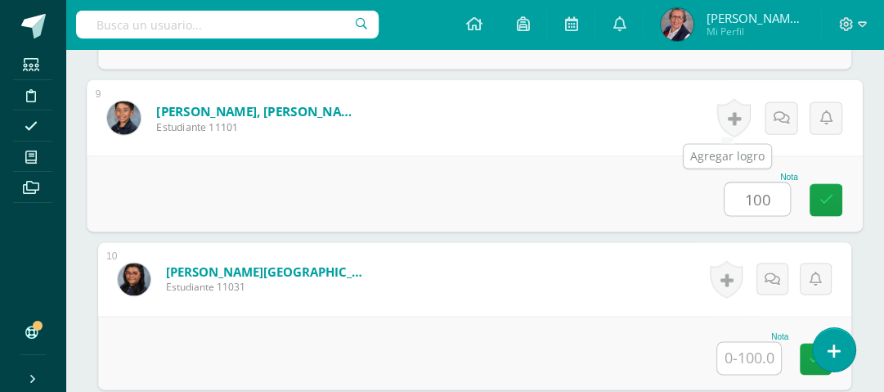
type input "100"
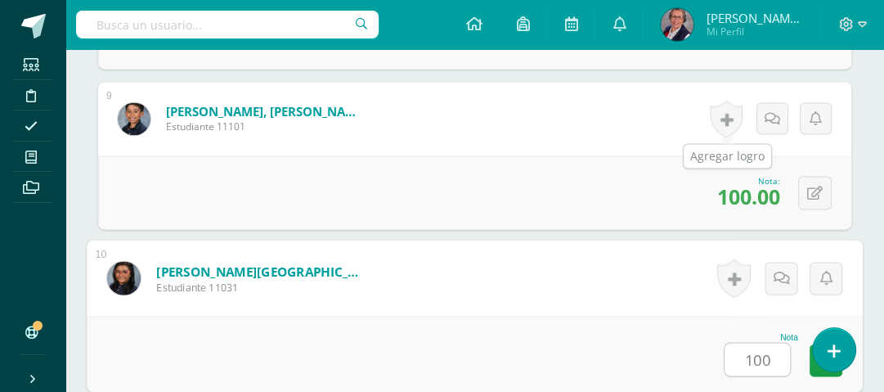
type input "100"
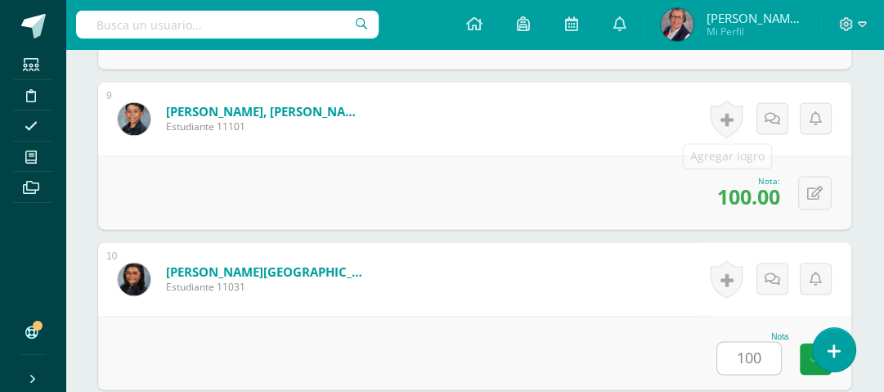
scroll to position [2105, 0]
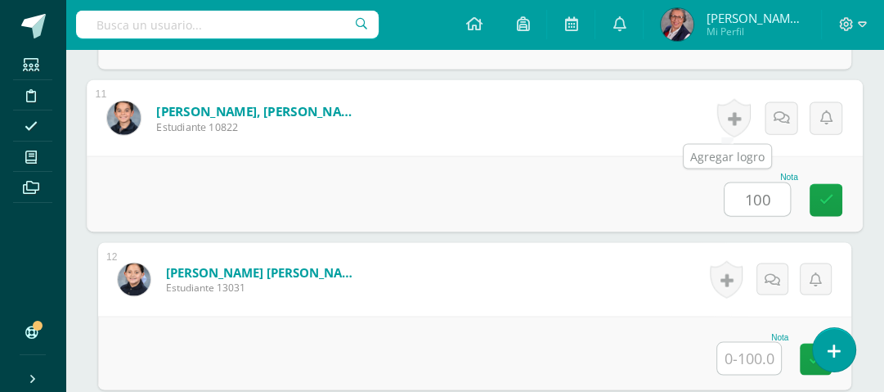
type input "100"
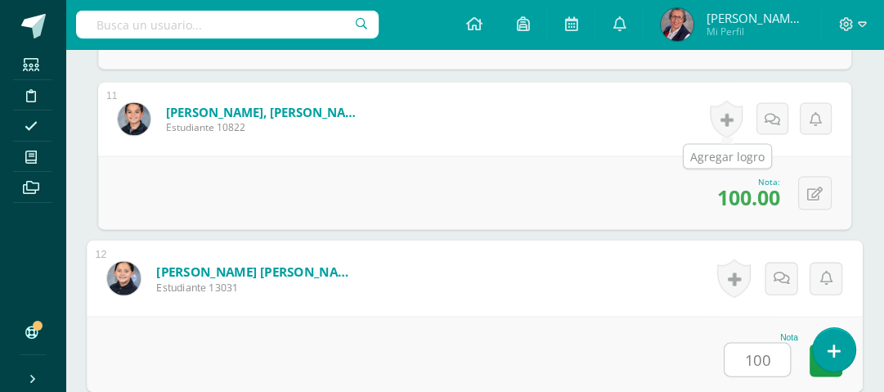
type input "100"
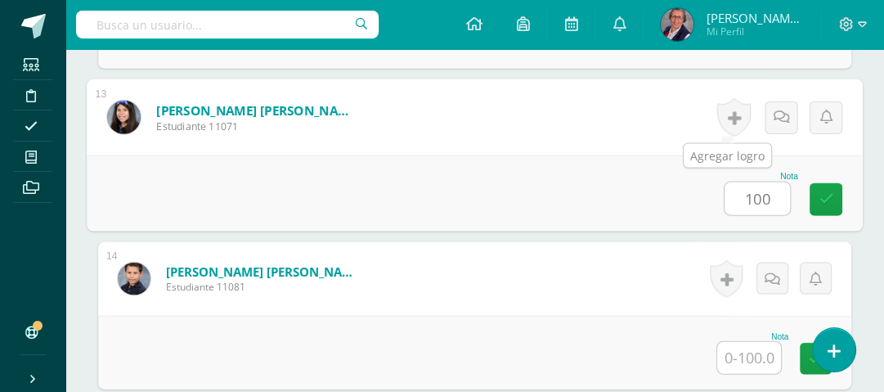
type input "100"
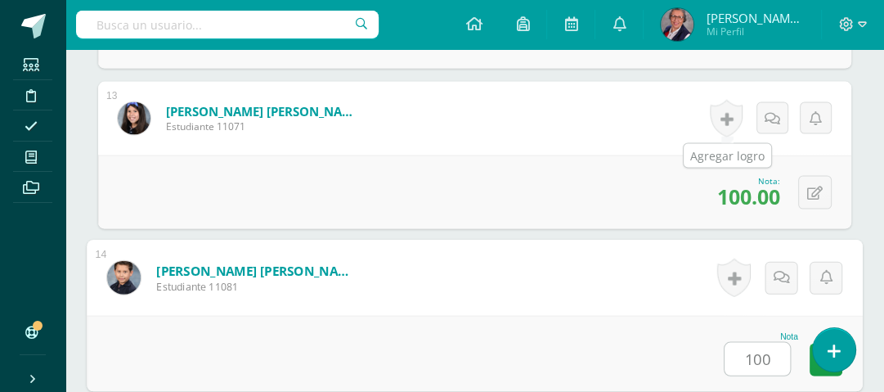
type input "100"
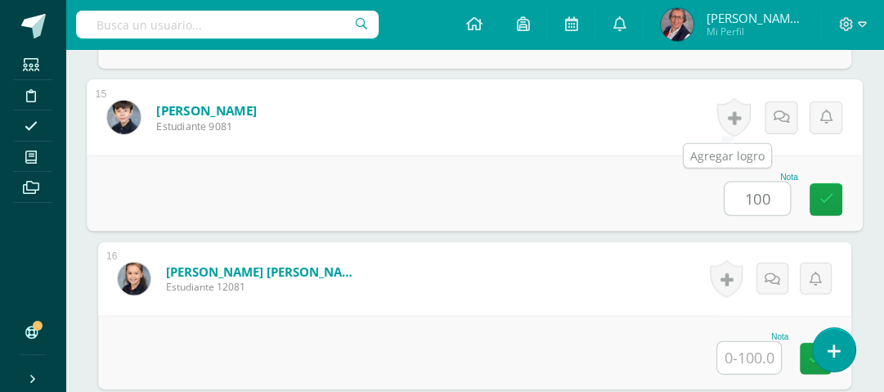
type input "100"
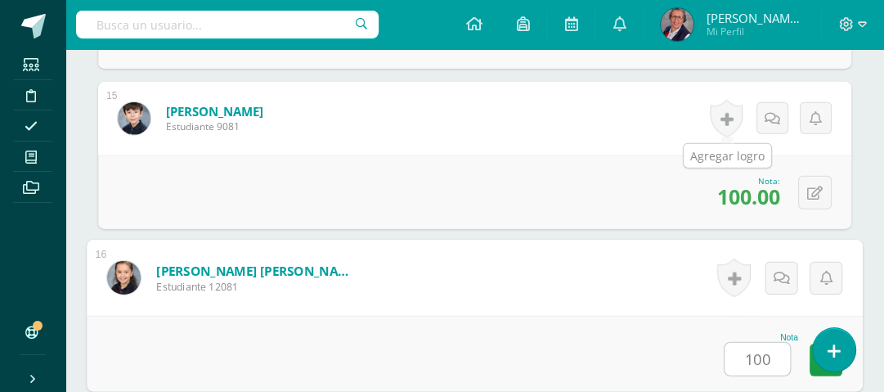
type input "100"
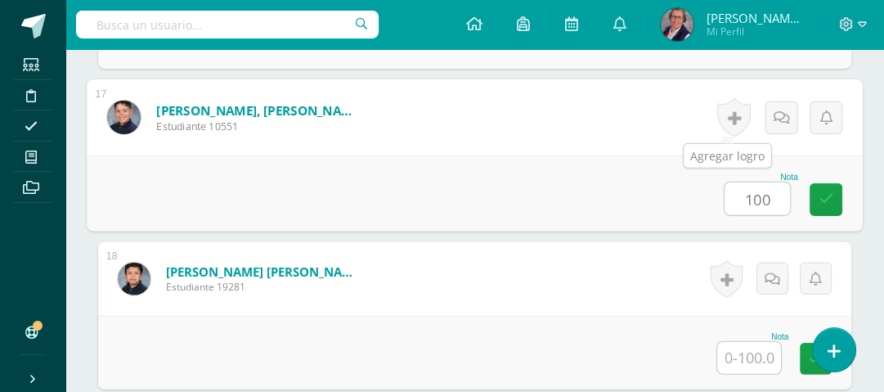
type input "100"
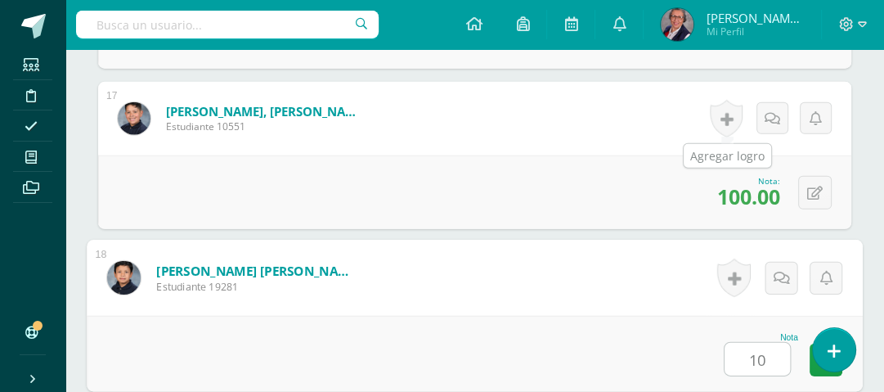
type input "100"
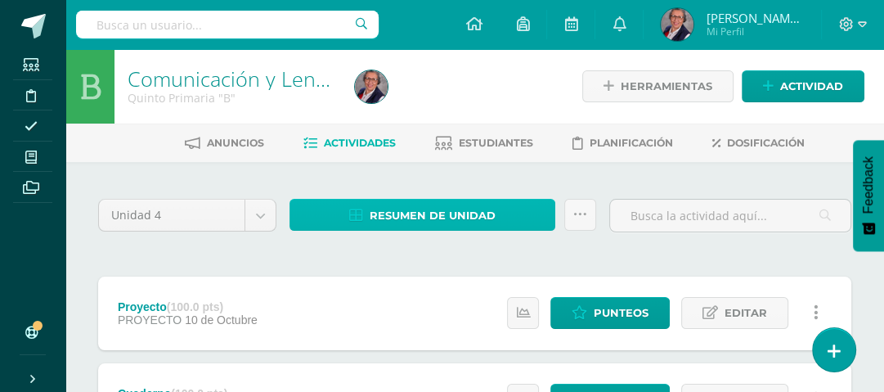
click at [438, 212] on span "Resumen de unidad" at bounding box center [433, 215] width 126 height 30
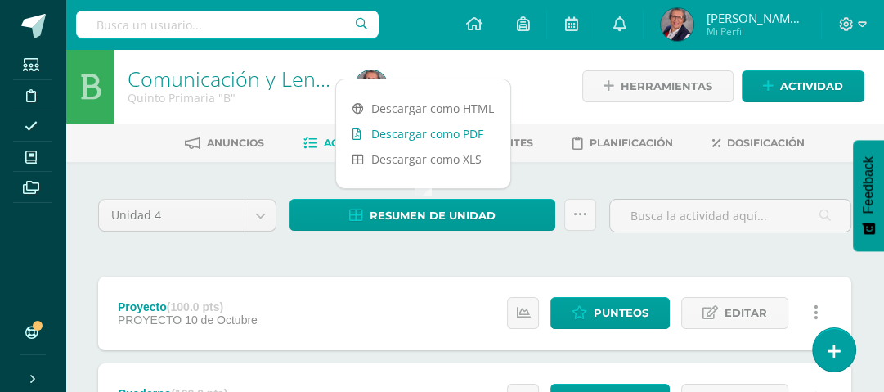
click at [418, 135] on link "Descargar como PDF" at bounding box center [423, 133] width 174 height 25
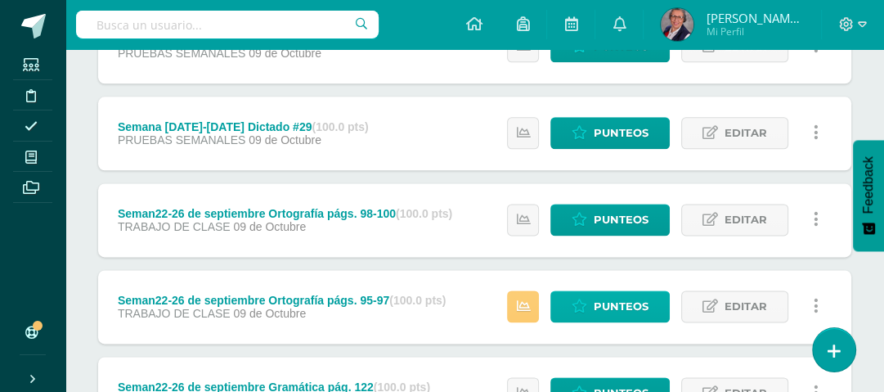
scroll to position [1626, 0]
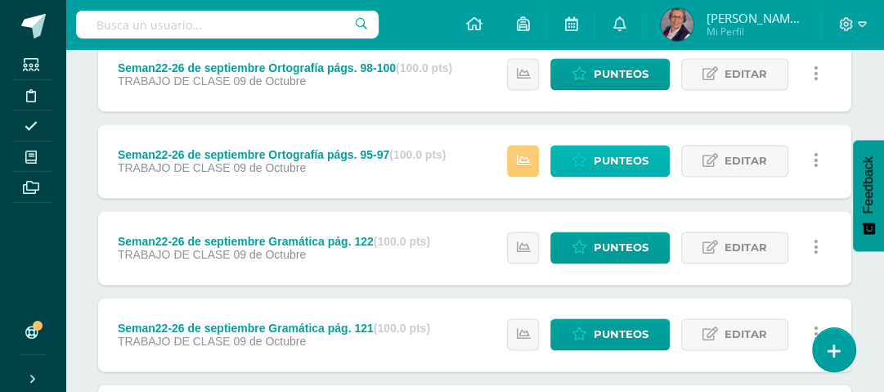
click at [631, 156] on span "Punteos" at bounding box center [621, 161] width 55 height 30
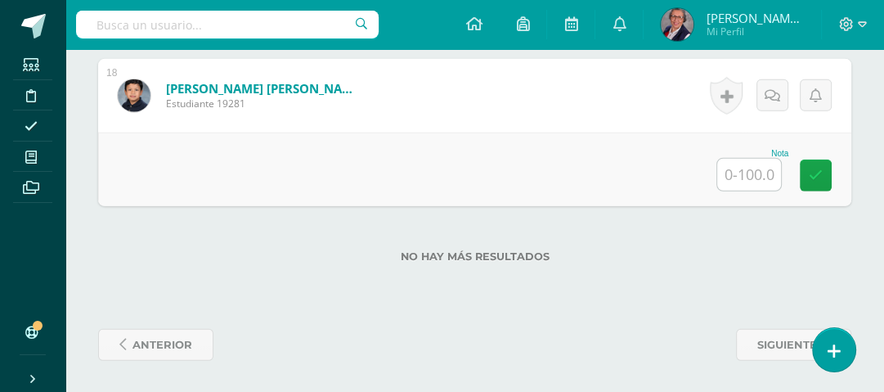
scroll to position [3251, 0]
click at [750, 180] on input "text" at bounding box center [749, 174] width 64 height 32
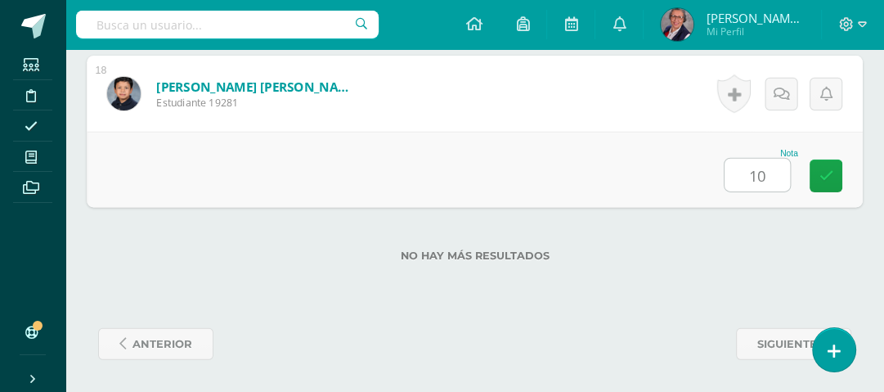
type input "100"
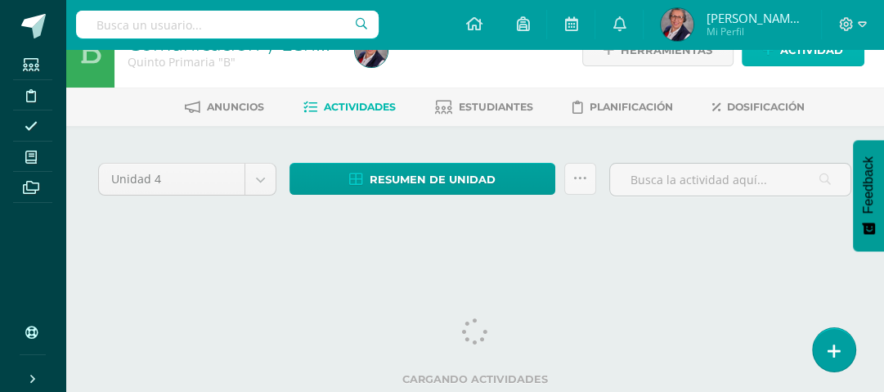
click at [811, 56] on span "Actividad" at bounding box center [811, 50] width 63 height 30
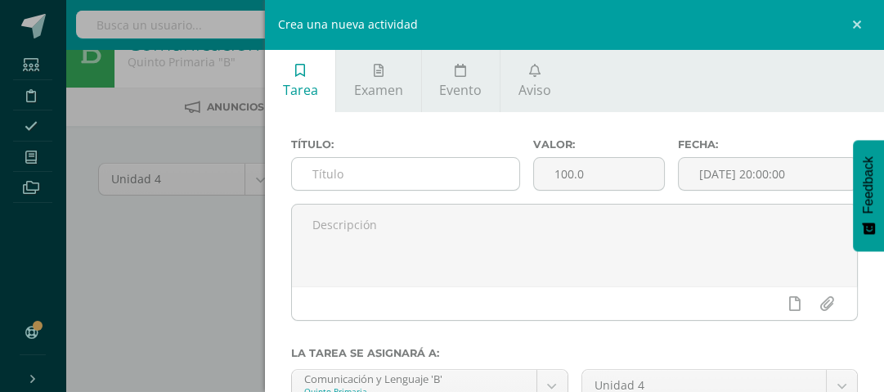
click at [440, 167] on input "text" at bounding box center [405, 174] width 227 height 32
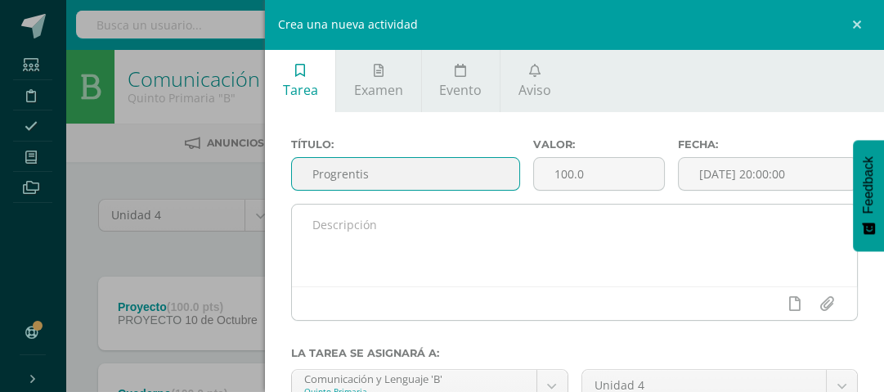
type input "Progrentis"
click at [352, 227] on textarea at bounding box center [574, 245] width 565 height 82
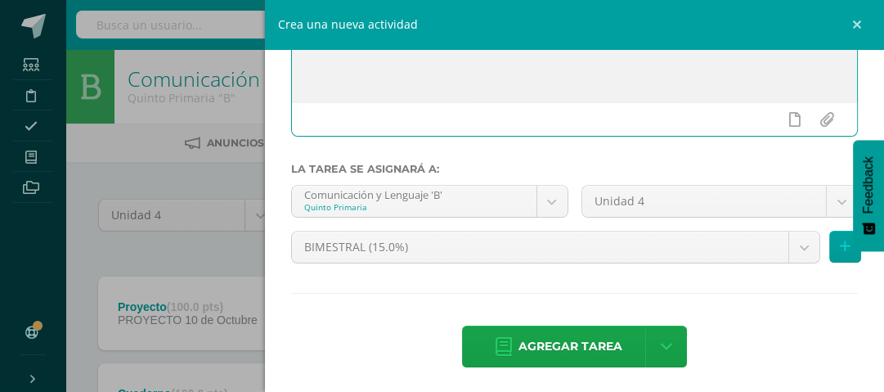
scroll to position [186, 0]
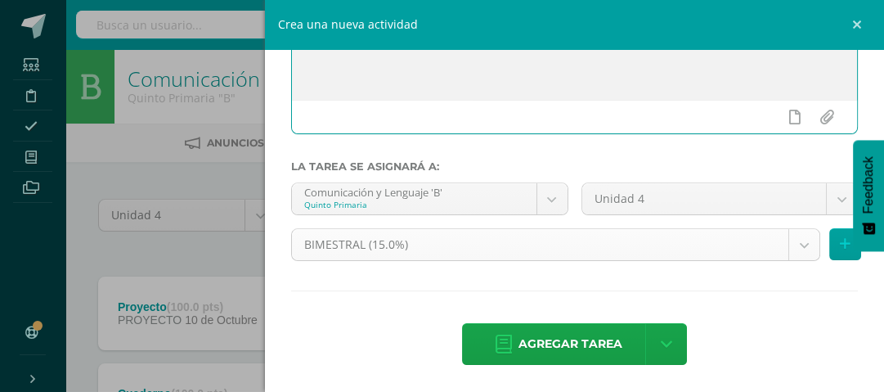
type textarea "Lectdura"
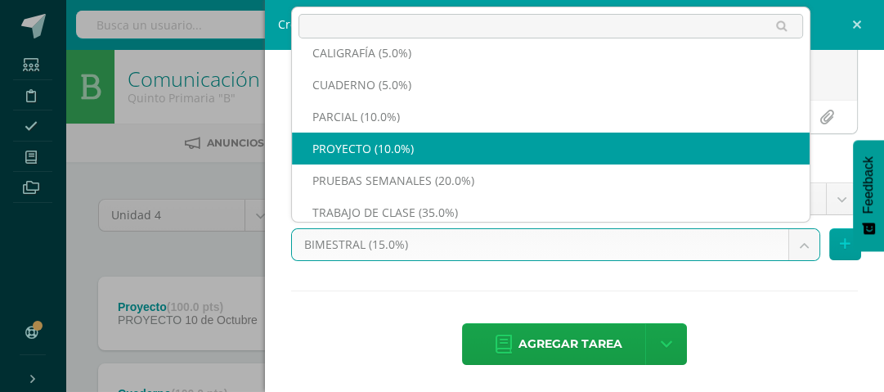
scroll to position [59, 0]
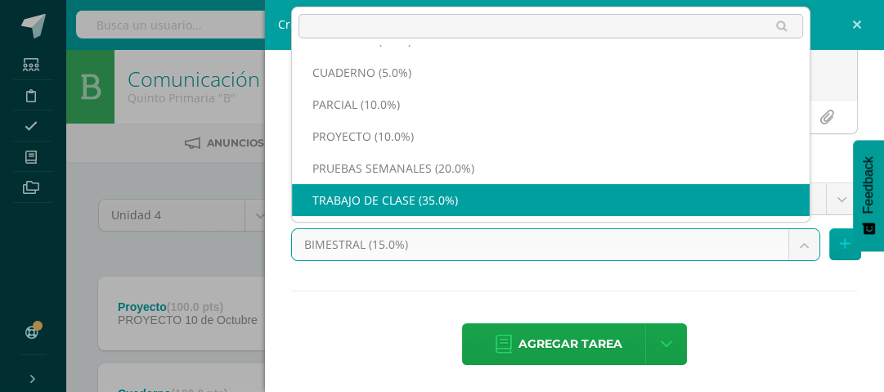
select select "233019"
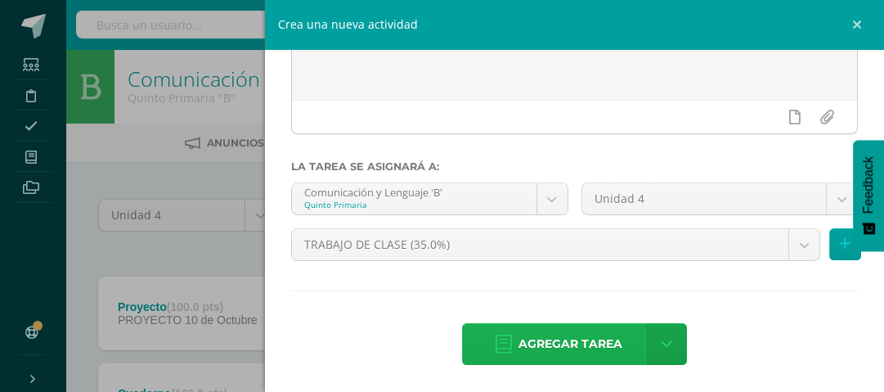
click at [559, 338] on span "Agregar tarea" at bounding box center [570, 344] width 104 height 40
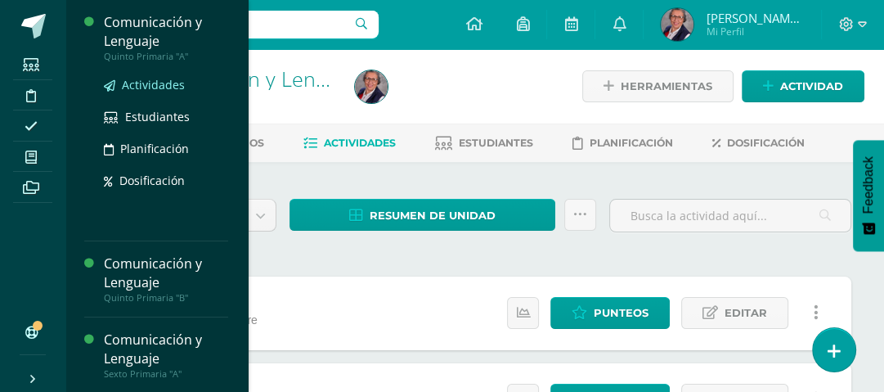
click at [135, 79] on span "Actividades" at bounding box center [153, 85] width 63 height 16
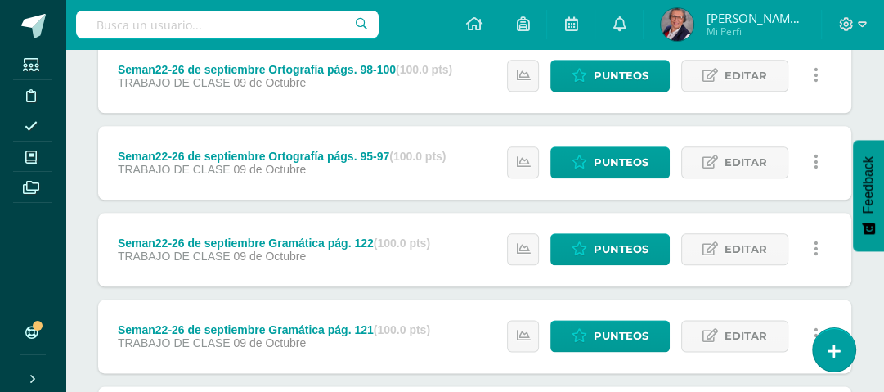
scroll to position [1495, 0]
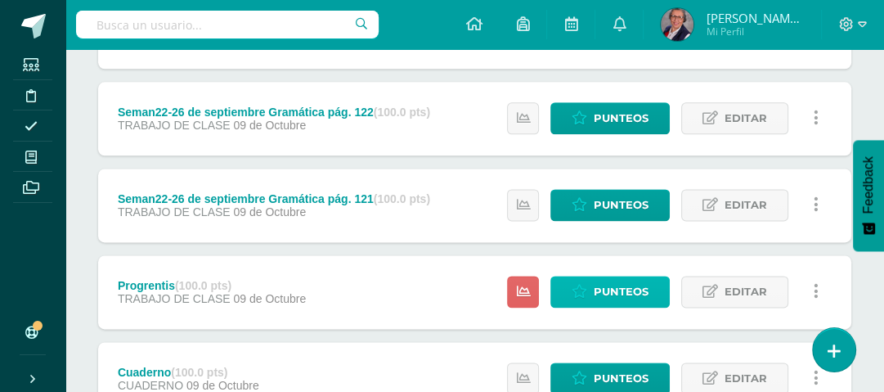
click at [600, 284] on span "Punteos" at bounding box center [621, 291] width 55 height 30
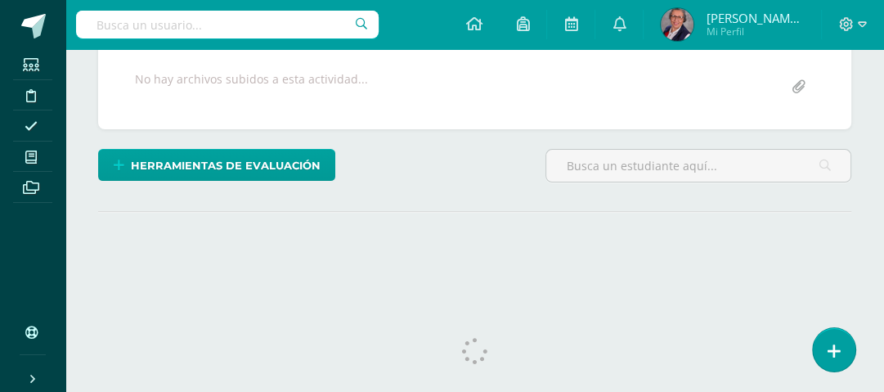
scroll to position [343, 0]
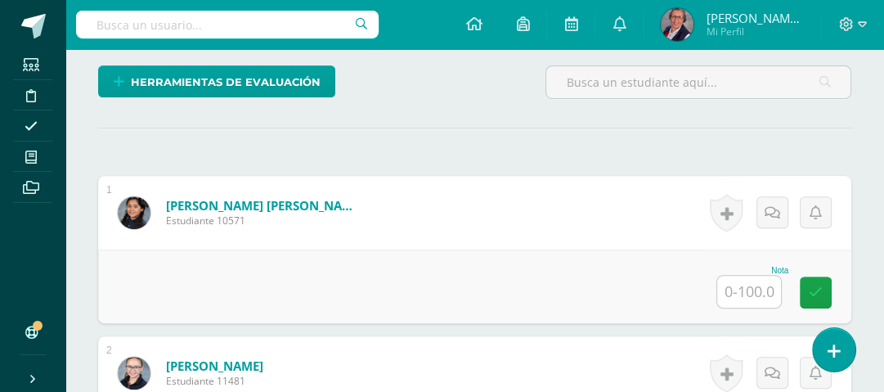
click at [756, 284] on input "text" at bounding box center [749, 292] width 64 height 32
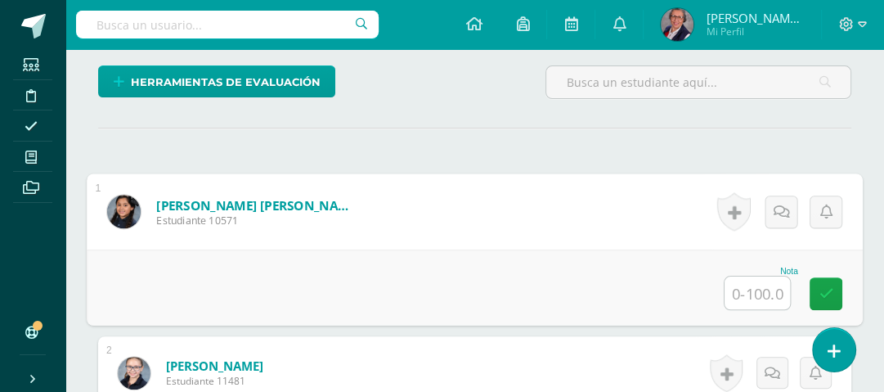
scroll to position [409, 0]
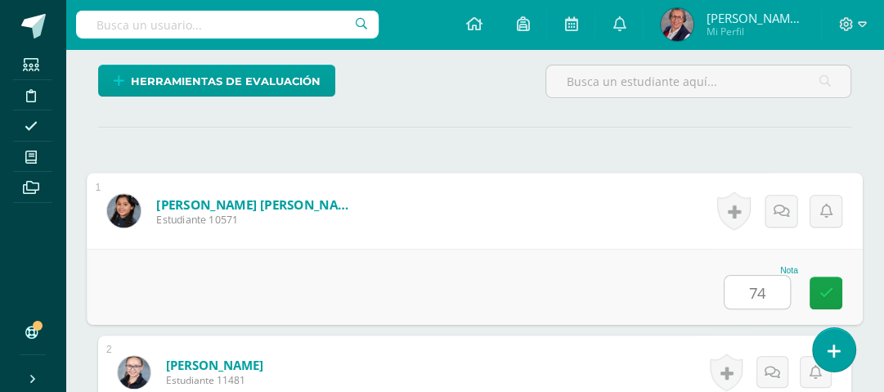
type input "74"
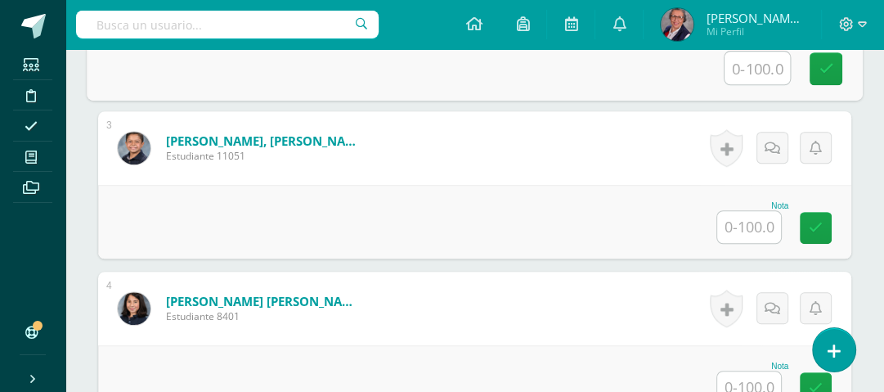
scroll to position [859, 0]
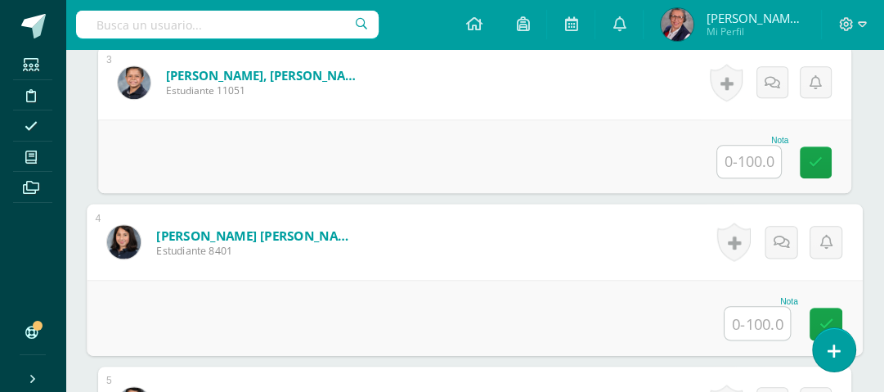
click at [762, 320] on input "text" at bounding box center [757, 323] width 65 height 33
type input "87"
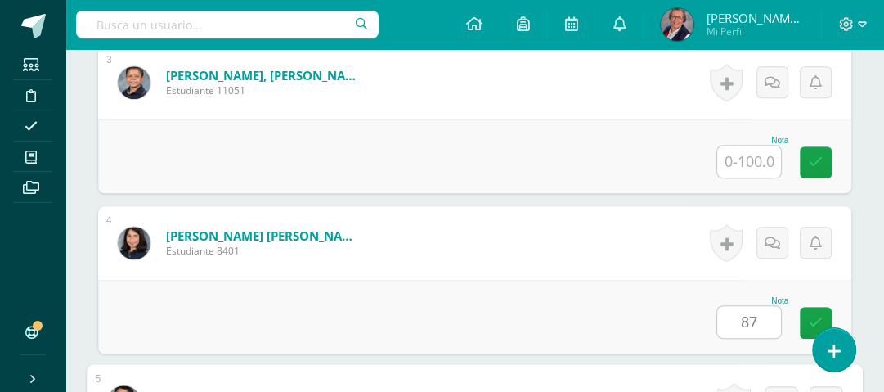
scroll to position [1143, 0]
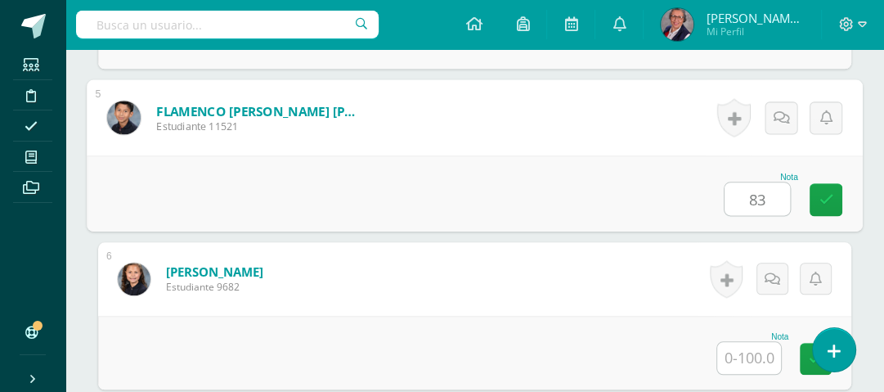
type input "83"
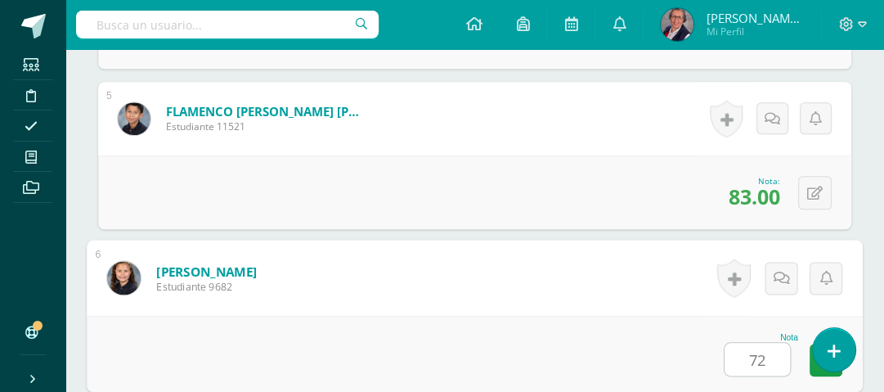
type input "72"
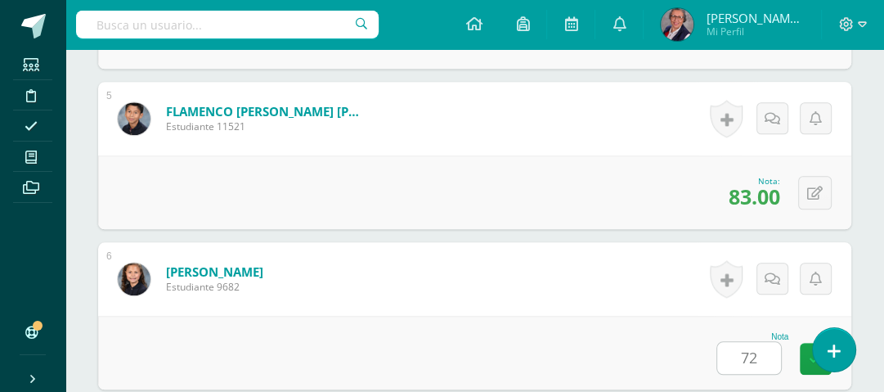
scroll to position [1464, 0]
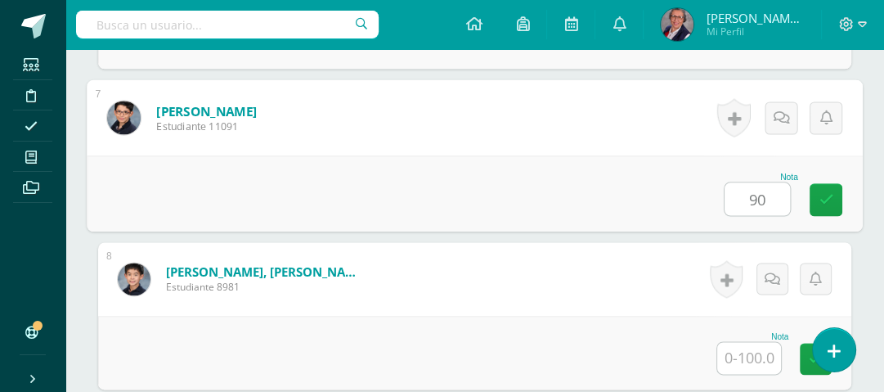
type input "90"
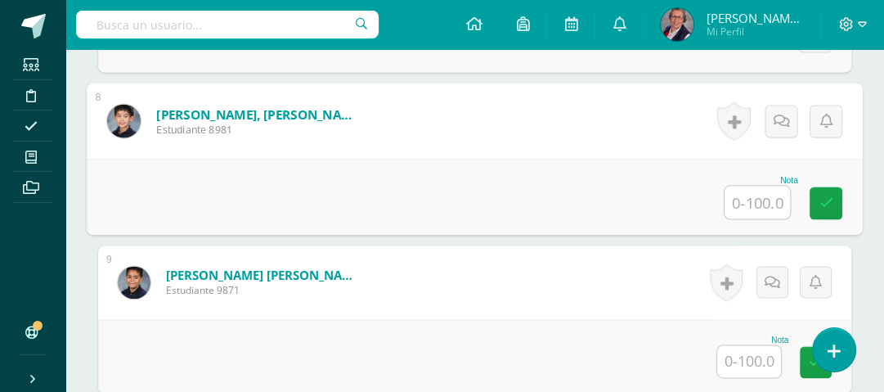
scroll to position [1660, 0]
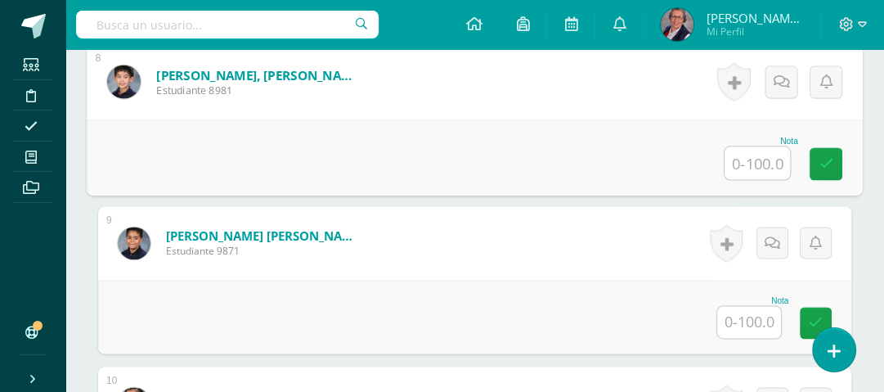
click at [769, 323] on input "text" at bounding box center [749, 322] width 64 height 32
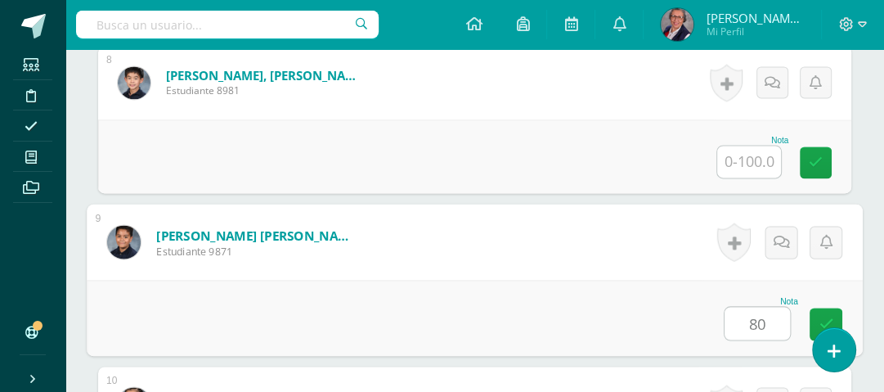
type input "80"
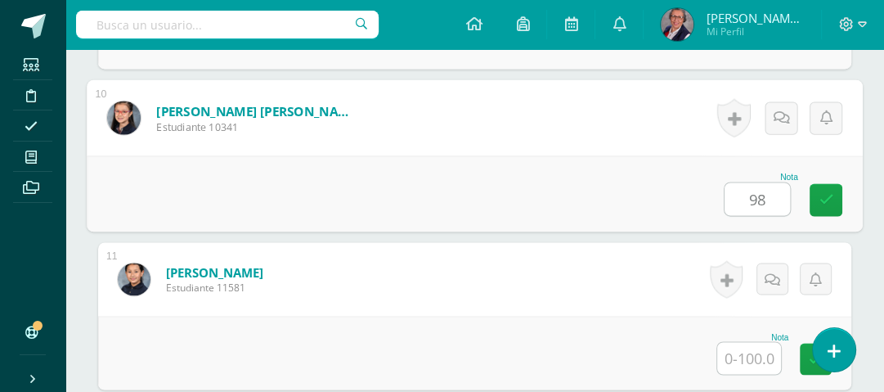
type input "98"
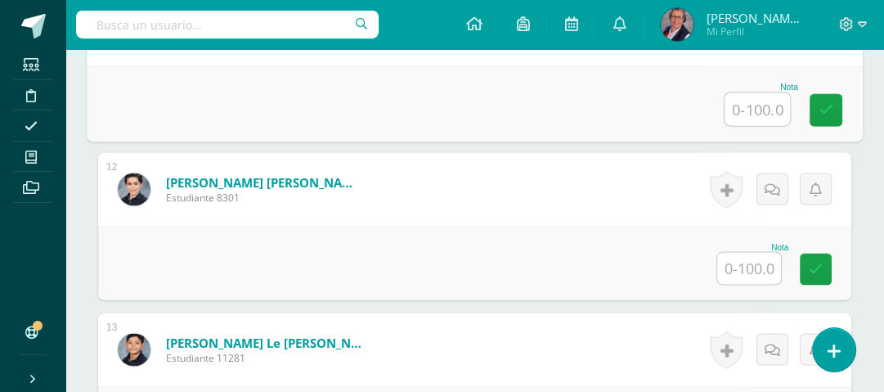
scroll to position [2206, 0]
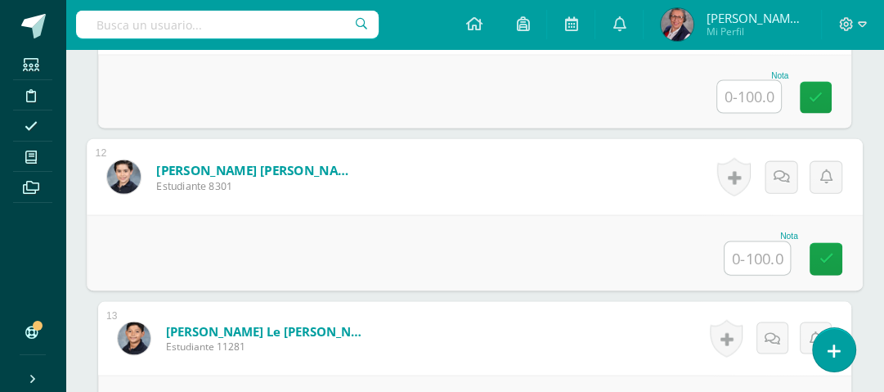
click at [751, 249] on input "text" at bounding box center [757, 257] width 65 height 33
type input "88"
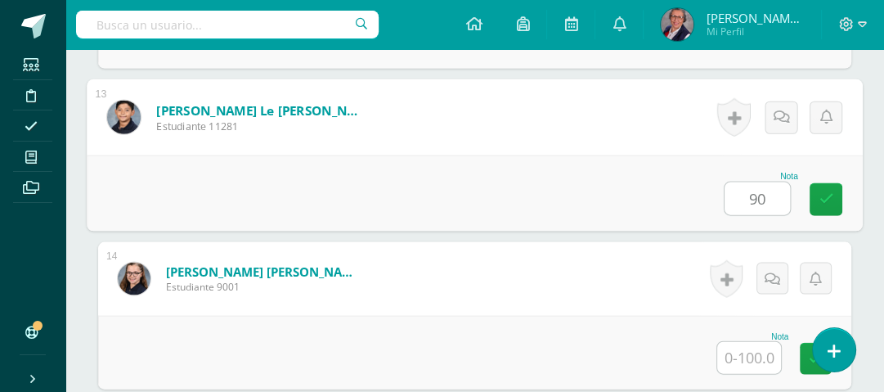
type input "90"
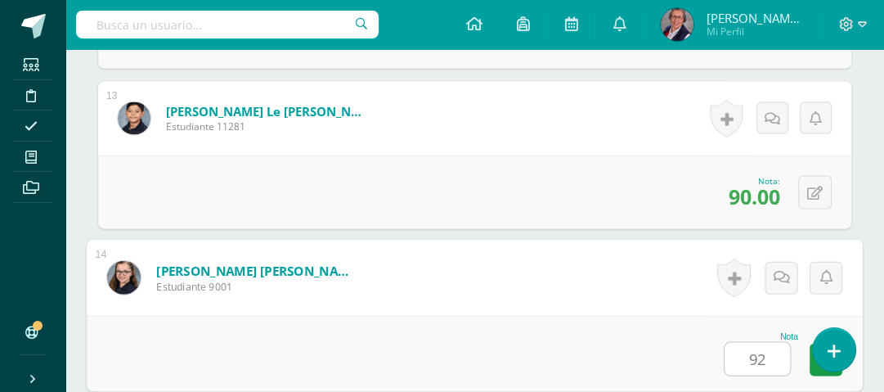
type input "92"
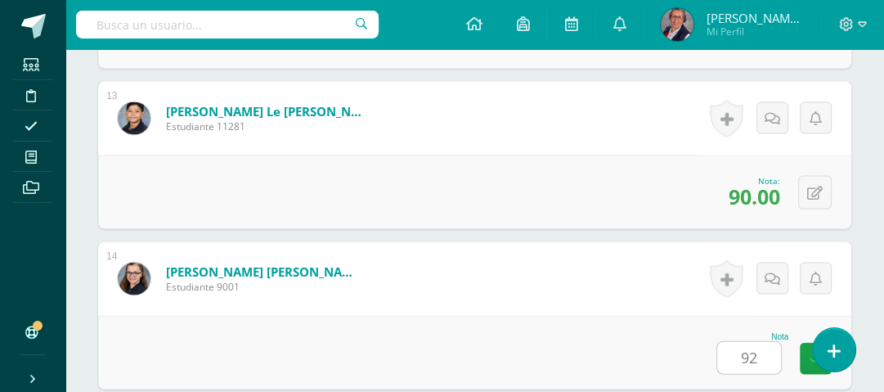
scroll to position [2746, 0]
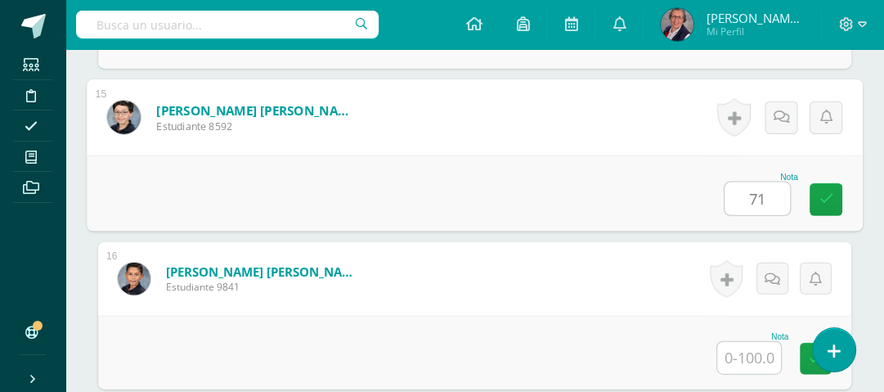
type input "71"
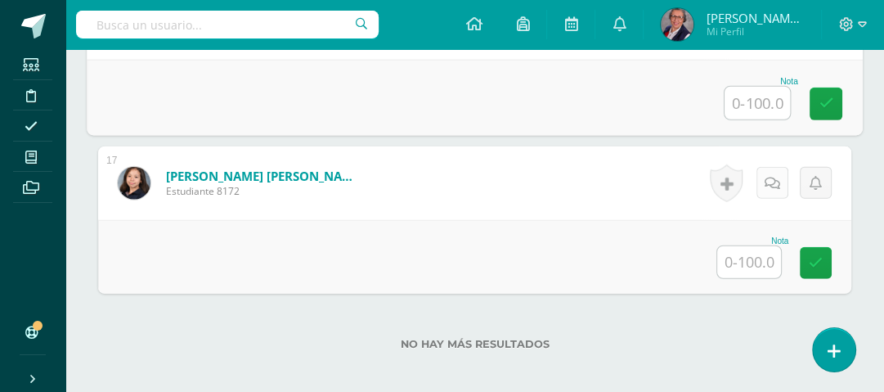
scroll to position [3008, 0]
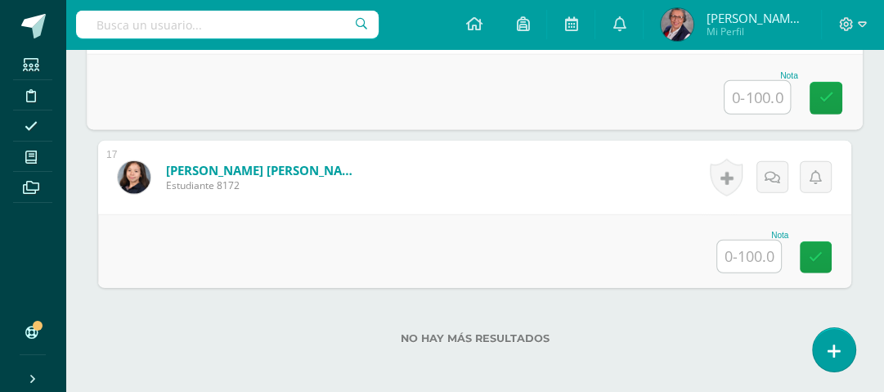
click at [761, 243] on input "text" at bounding box center [749, 256] width 64 height 32
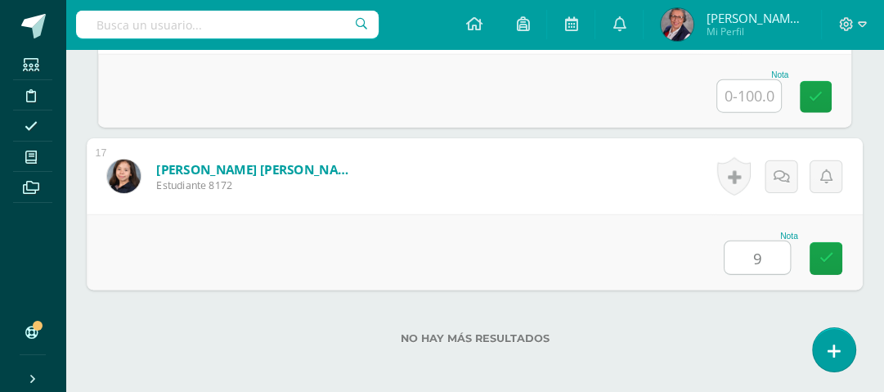
type input "96"
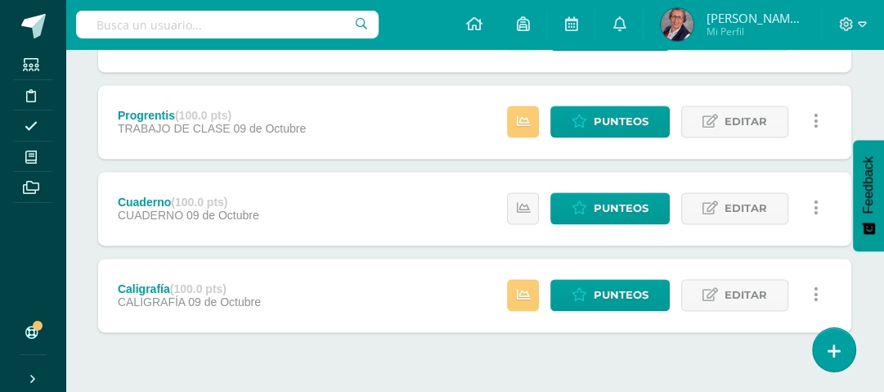
scroll to position [1642, 0]
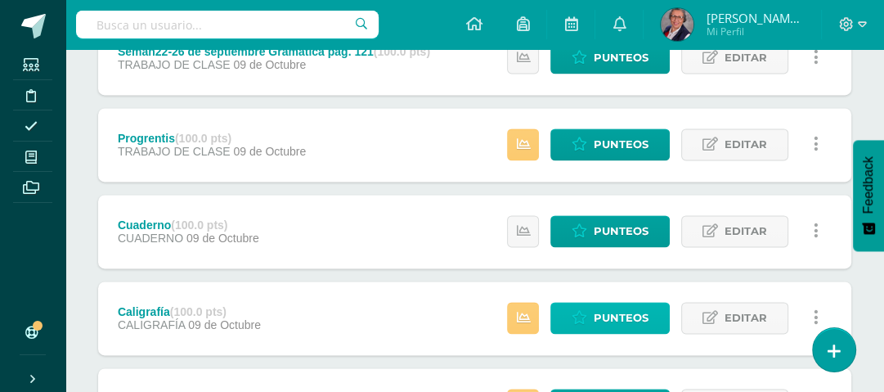
click at [602, 311] on span "Punteos" at bounding box center [621, 318] width 55 height 30
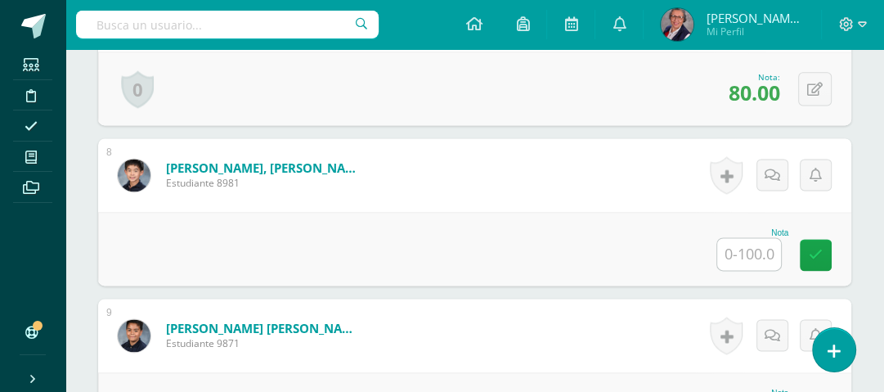
scroll to position [1601, 0]
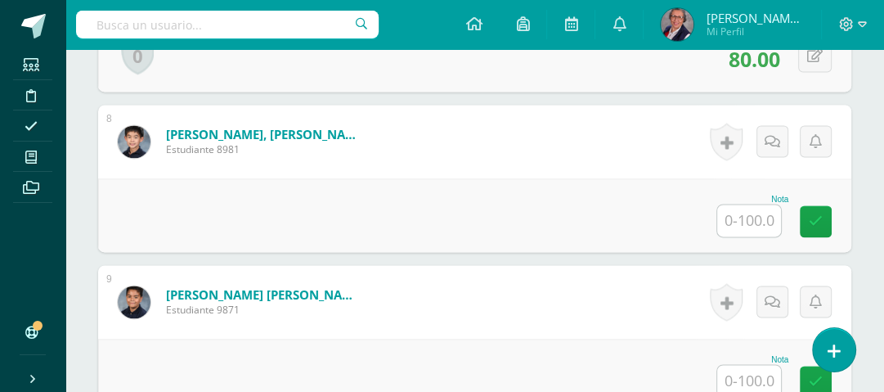
click at [759, 231] on input "text" at bounding box center [749, 220] width 64 height 32
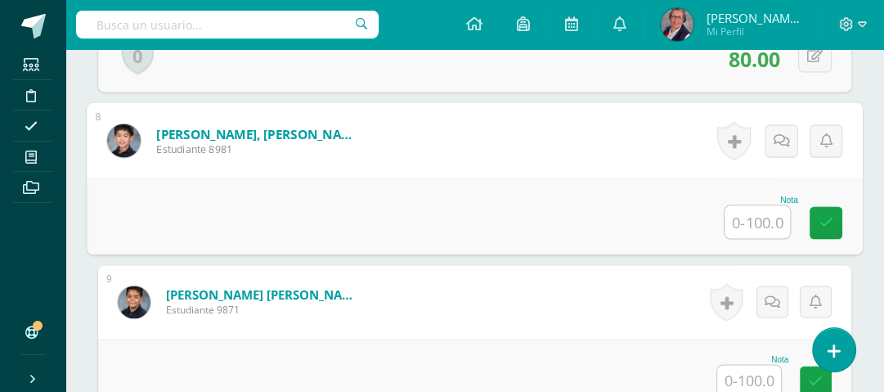
scroll to position [1602, 0]
type input "50"
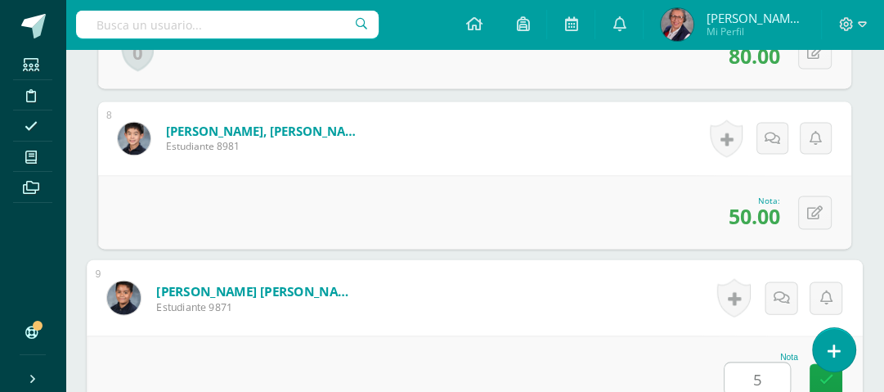
type input "50"
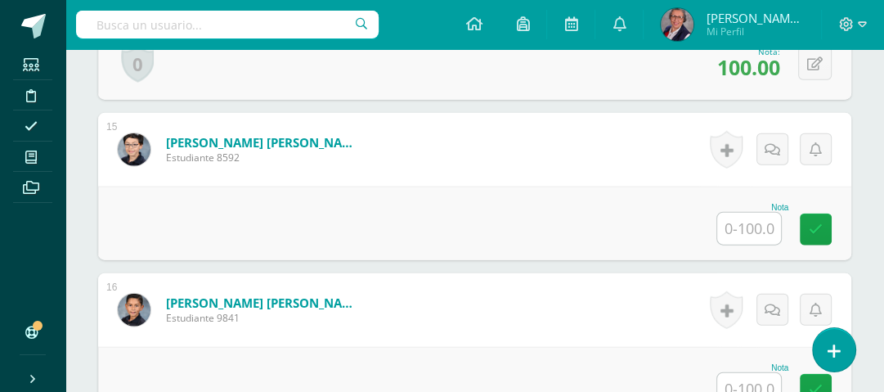
scroll to position [2717, 0]
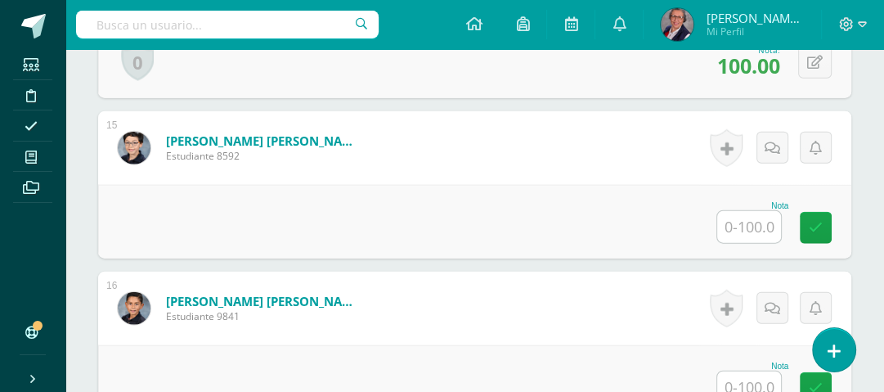
click at [739, 222] on input "text" at bounding box center [749, 227] width 64 height 32
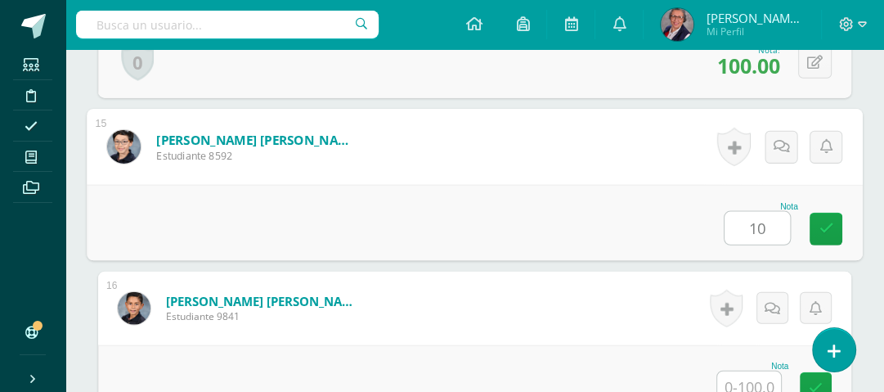
type input "10"
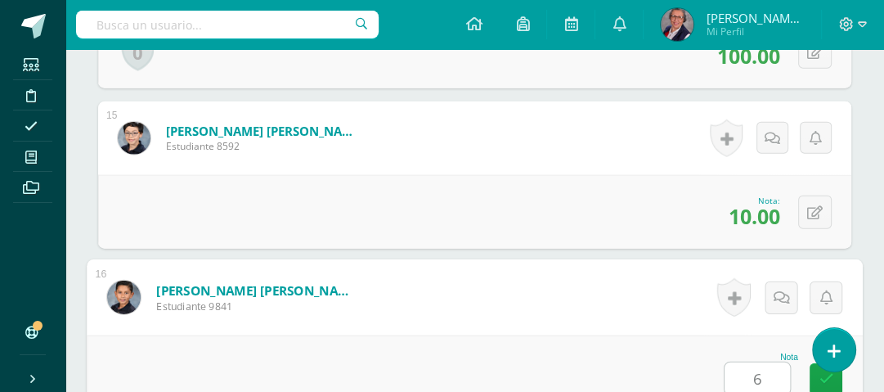
type input "60"
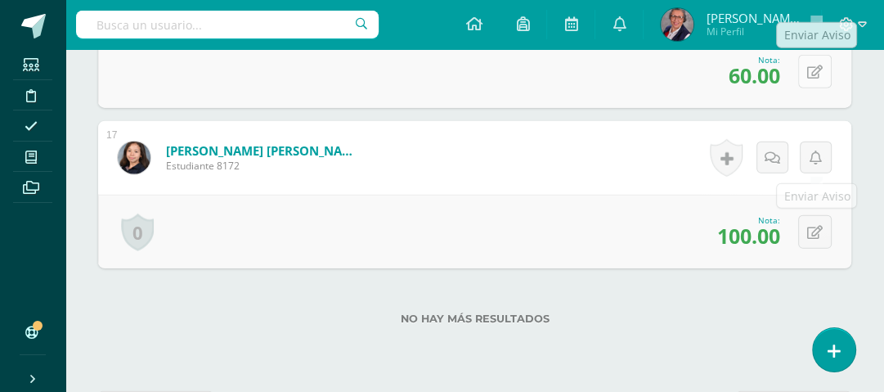
scroll to position [3054, 0]
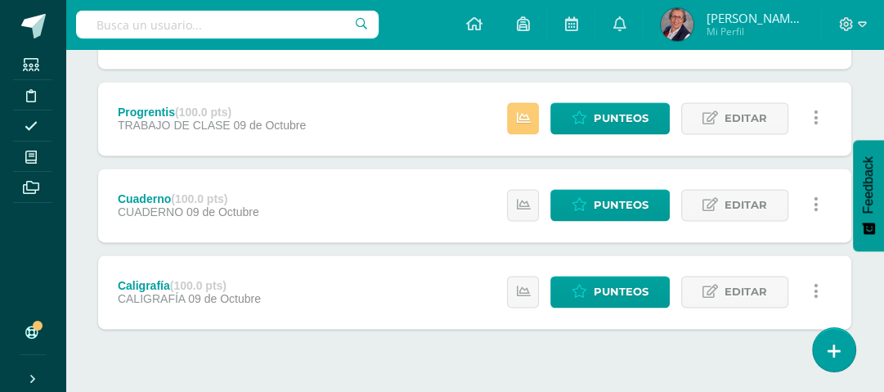
scroll to position [1708, 0]
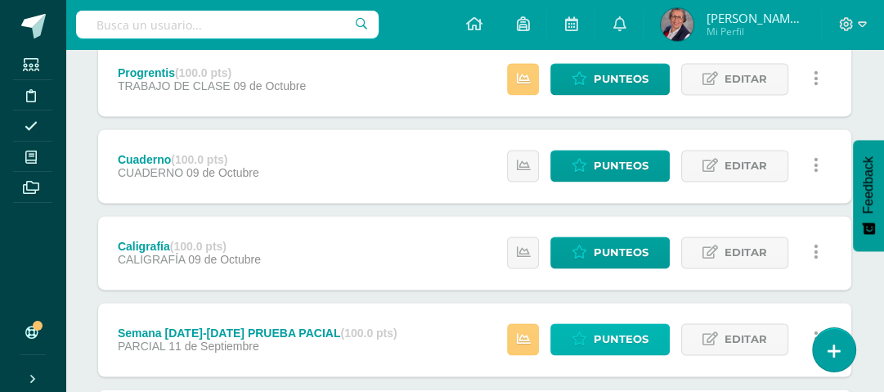
click at [617, 338] on span "Punteos" at bounding box center [621, 339] width 55 height 30
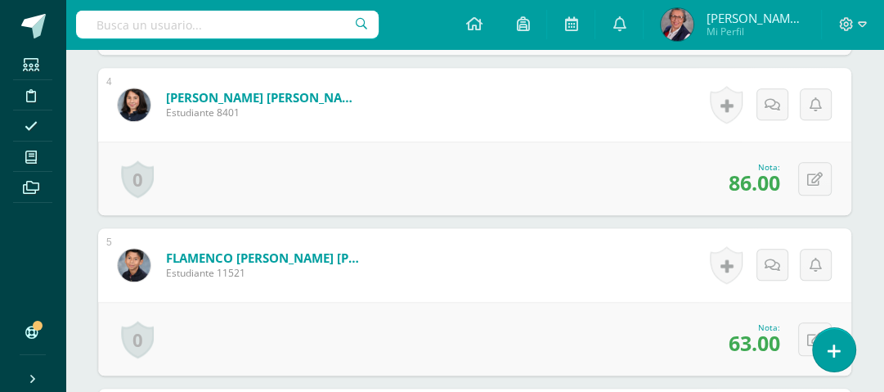
scroll to position [474, 0]
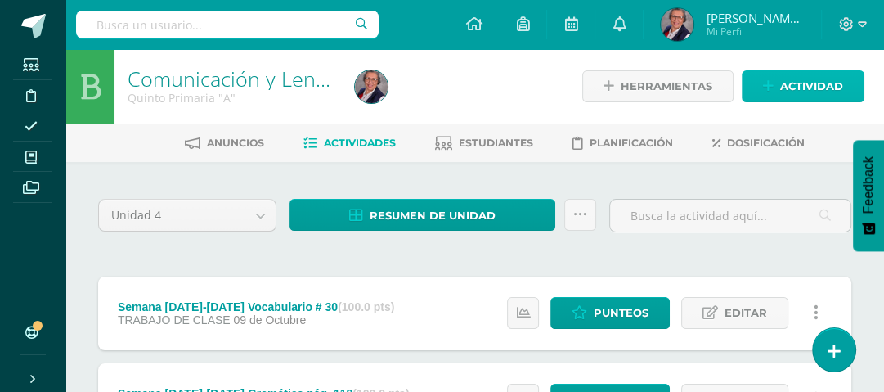
click at [798, 79] on span "Actividad" at bounding box center [811, 86] width 63 height 30
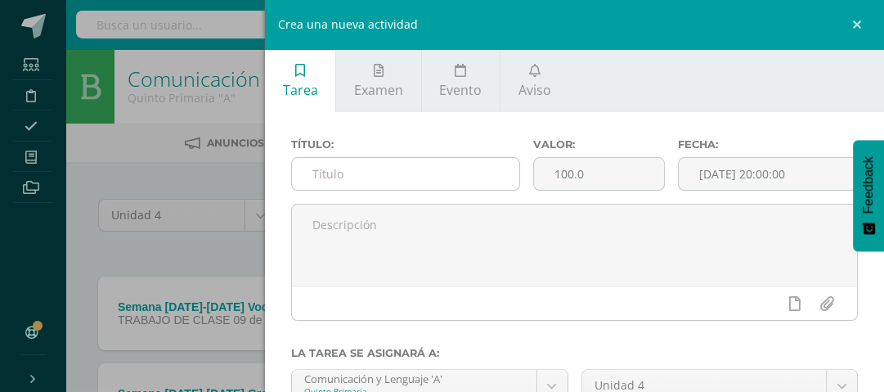
click at [388, 163] on input "text" at bounding box center [405, 174] width 227 height 32
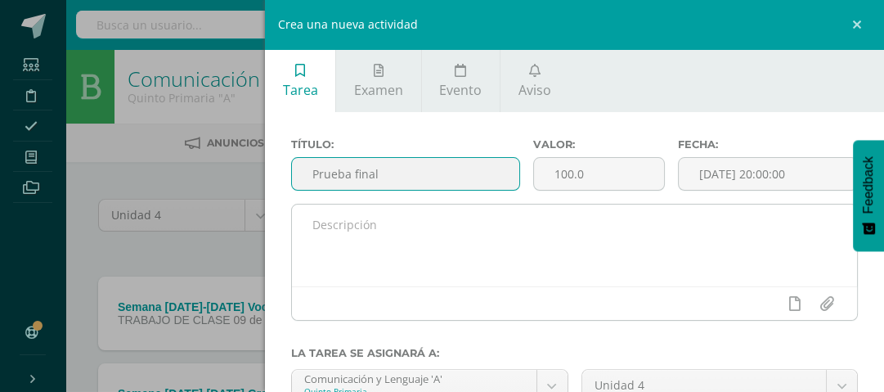
type input "Prueba final"
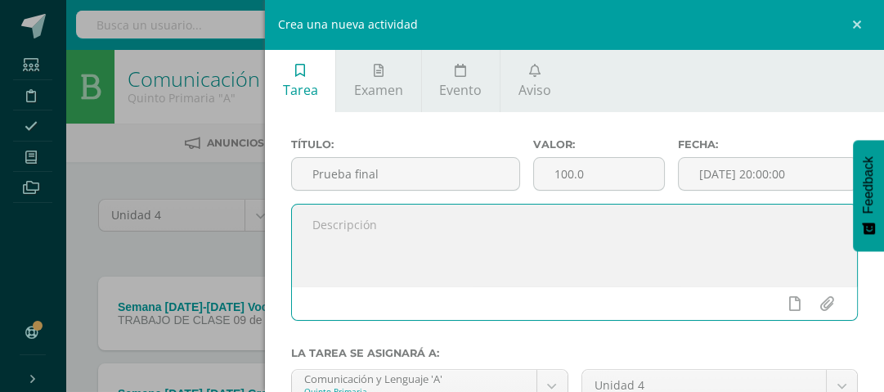
click at [416, 214] on textarea at bounding box center [574, 245] width 565 height 82
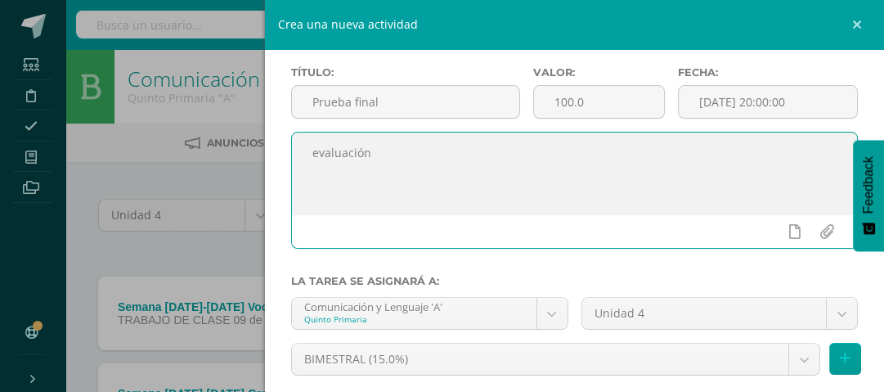
scroll to position [186, 0]
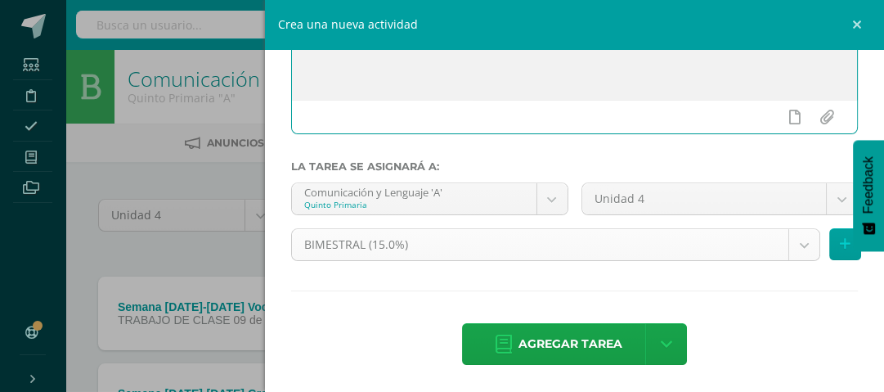
type textarea "evaluación"
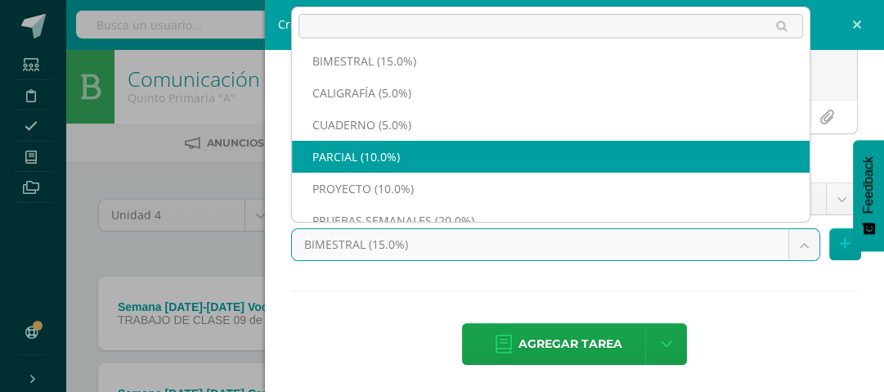
scroll to position [0, 0]
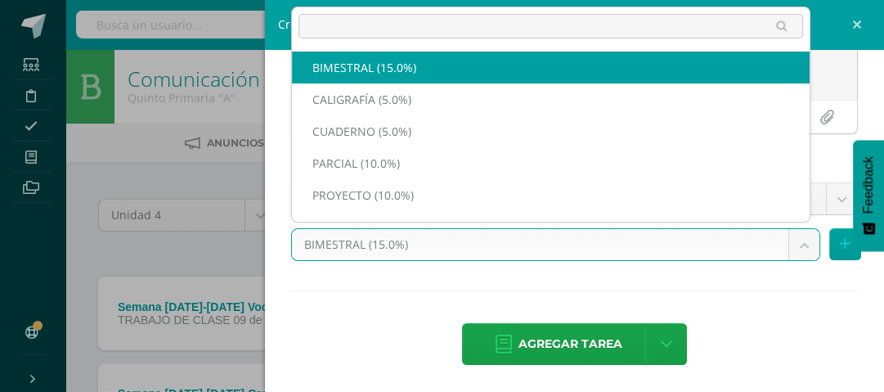
select select "233015"
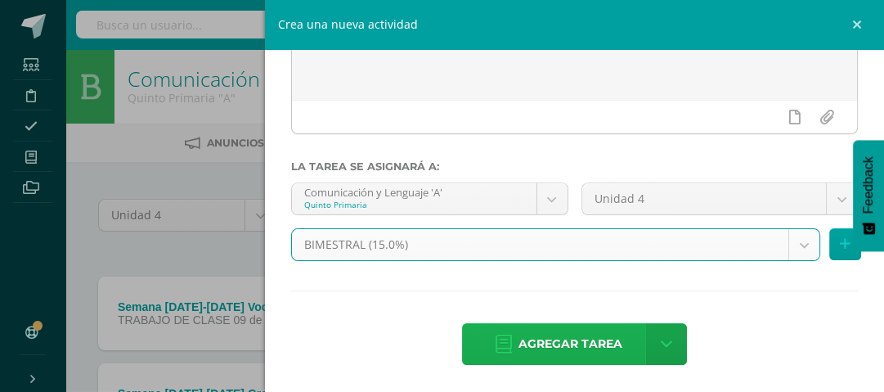
click at [599, 344] on span "Agregar tarea" at bounding box center [570, 344] width 104 height 40
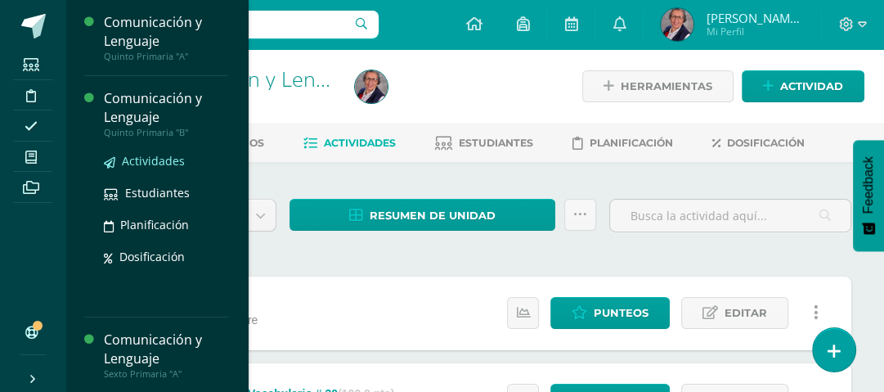
click at [134, 160] on span "Actividades" at bounding box center [153, 161] width 63 height 16
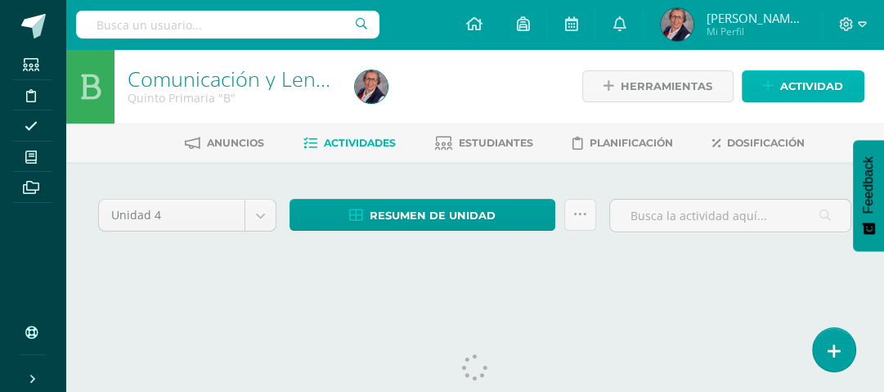
click at [772, 88] on icon at bounding box center [768, 86] width 11 height 14
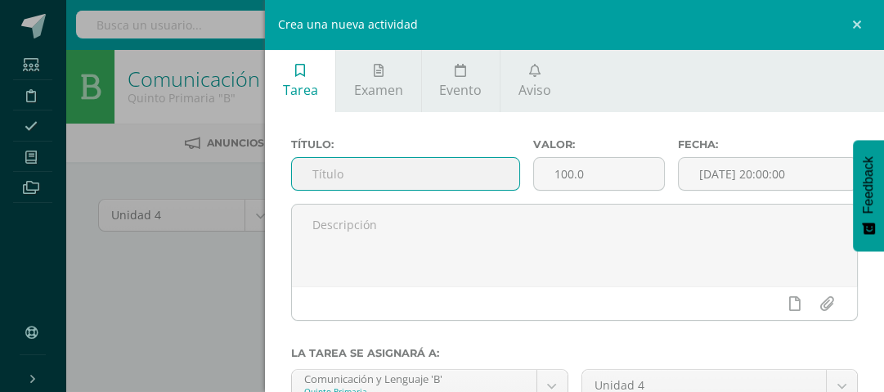
click at [397, 173] on input "text" at bounding box center [405, 174] width 227 height 32
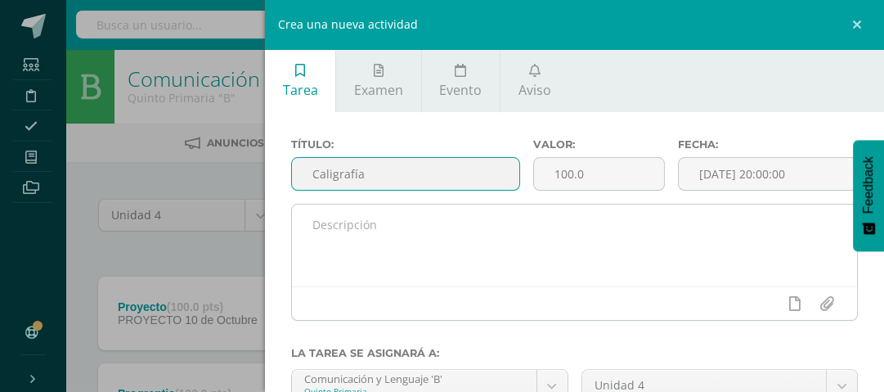
type input "Caligrafía"
click at [451, 221] on textarea at bounding box center [574, 245] width 565 height 82
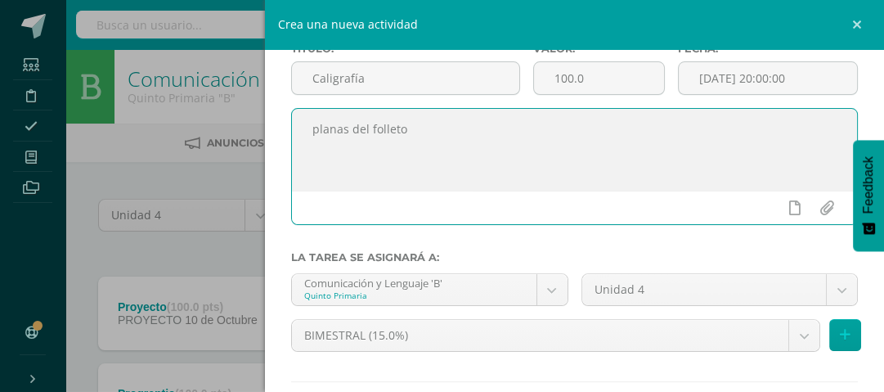
scroll to position [131, 0]
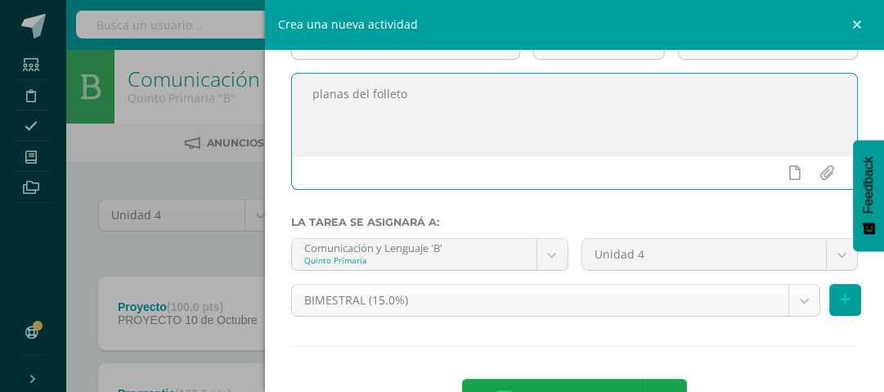
type textarea "planas del folleto"
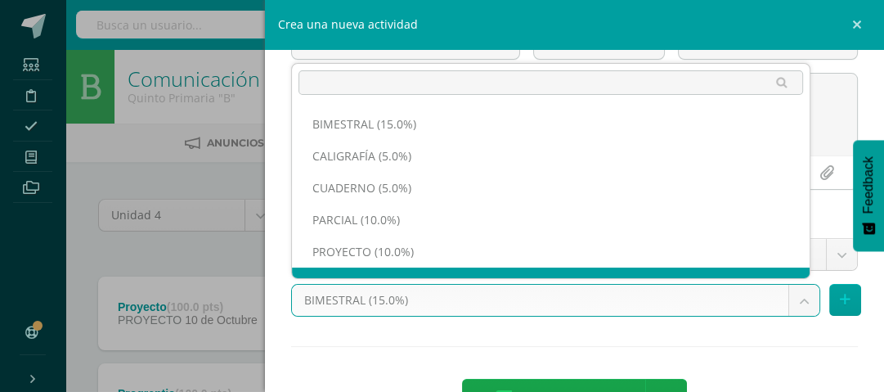
scroll to position [21, 0]
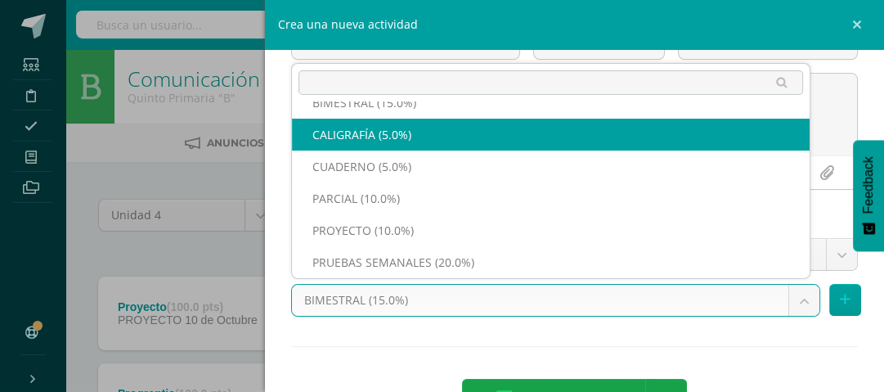
select select "233024"
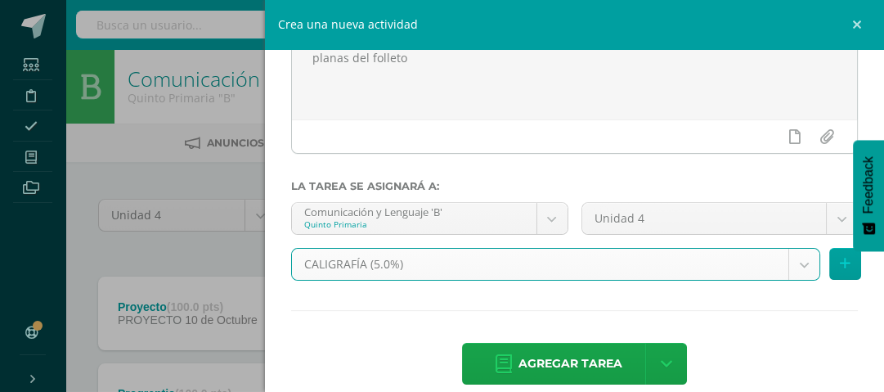
scroll to position [186, 0]
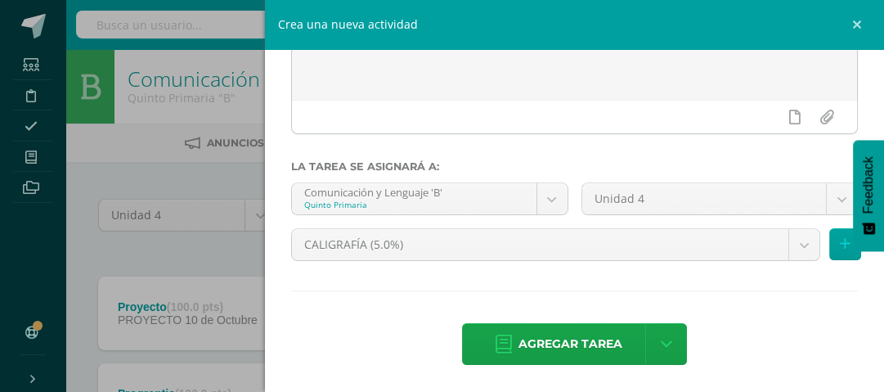
click at [569, 340] on span "Agregar tarea" at bounding box center [570, 344] width 104 height 40
